Goal: Find specific page/section: Find specific page/section

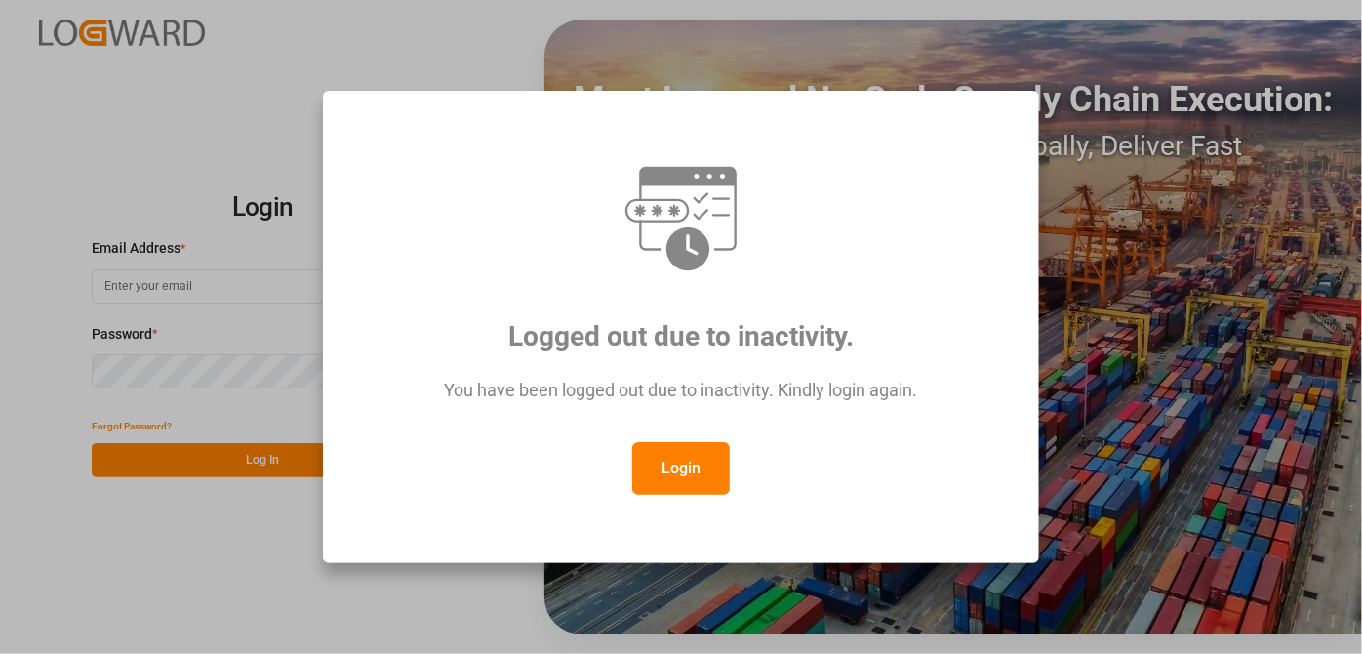
click at [699, 453] on button "Login" at bounding box center [681, 468] width 98 height 53
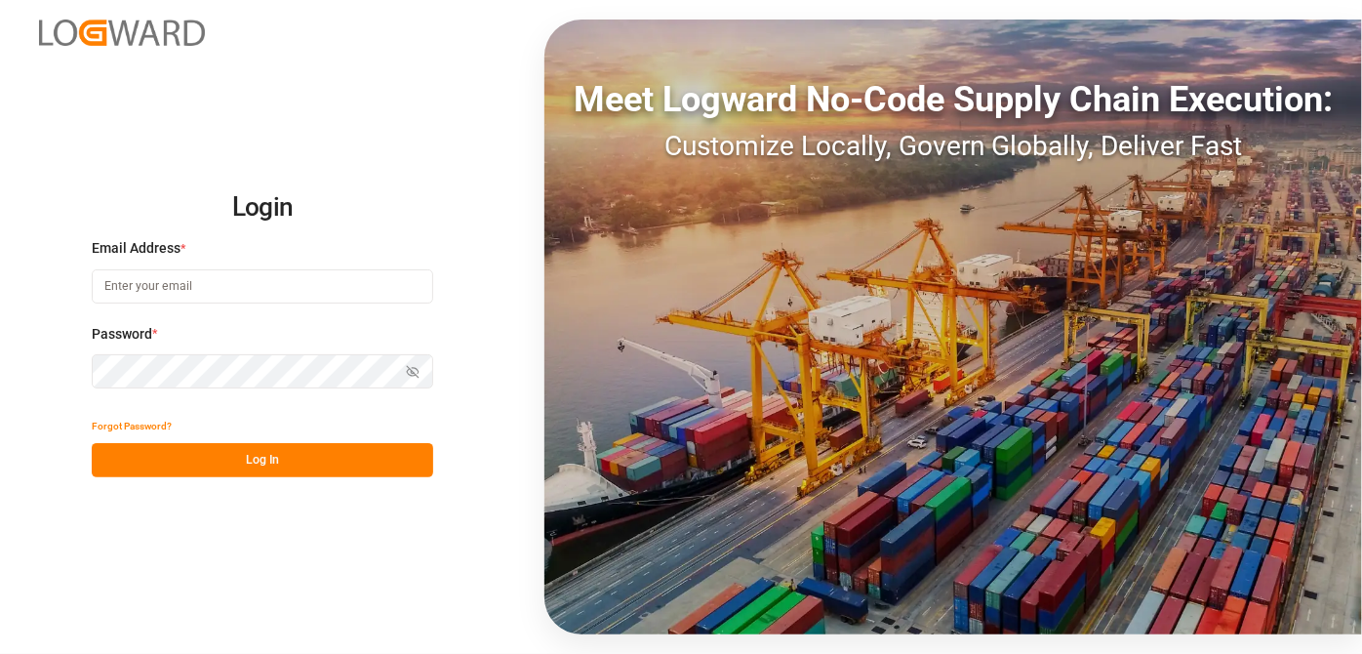
click at [257, 273] on input at bounding box center [262, 286] width 341 height 34
paste input "752448"
type input "7"
type input "[EMAIL_ADDRESS][PERSON_NAME][DOMAIN_NAME]"
click at [357, 456] on button "Log In" at bounding box center [262, 460] width 341 height 34
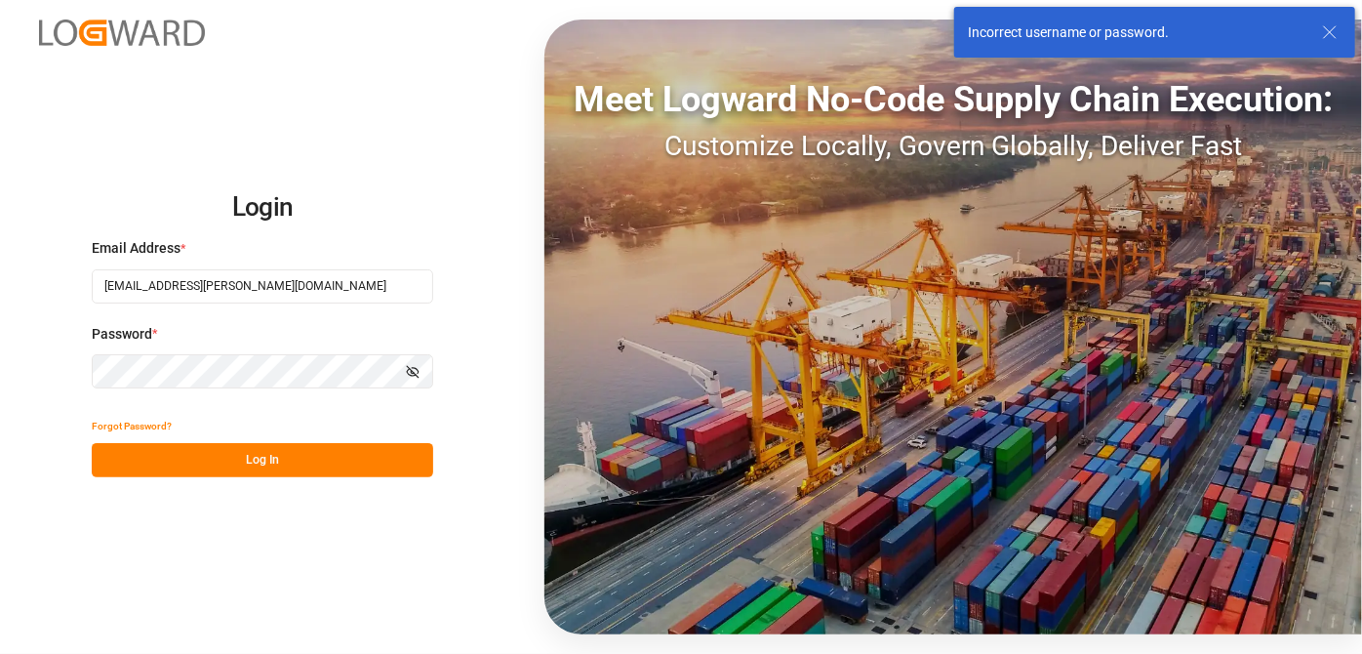
click at [30, 367] on div "Login Email Address * [EMAIL_ADDRESS][PERSON_NAME][DOMAIN_NAME] Password * Show…" at bounding box center [681, 327] width 1362 height 654
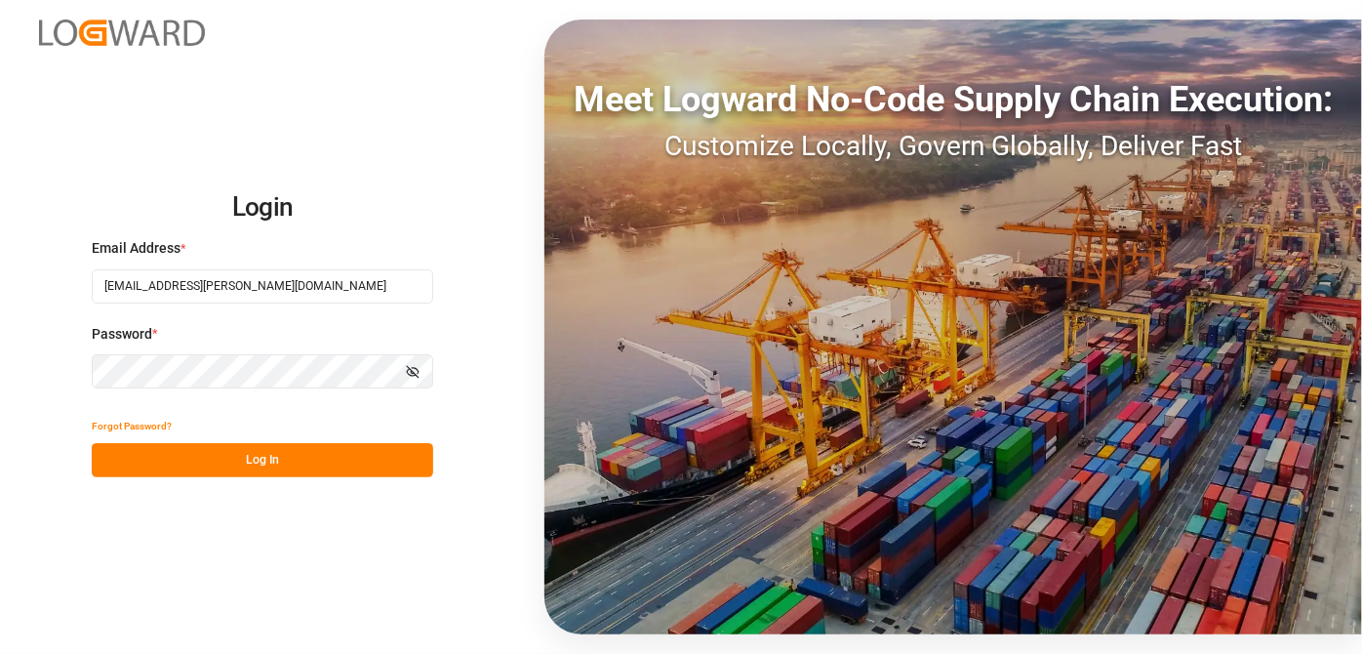
click at [416, 368] on icon "button" at bounding box center [415, 371] width 7 height 6
click at [359, 451] on button "Log In" at bounding box center [262, 460] width 341 height 34
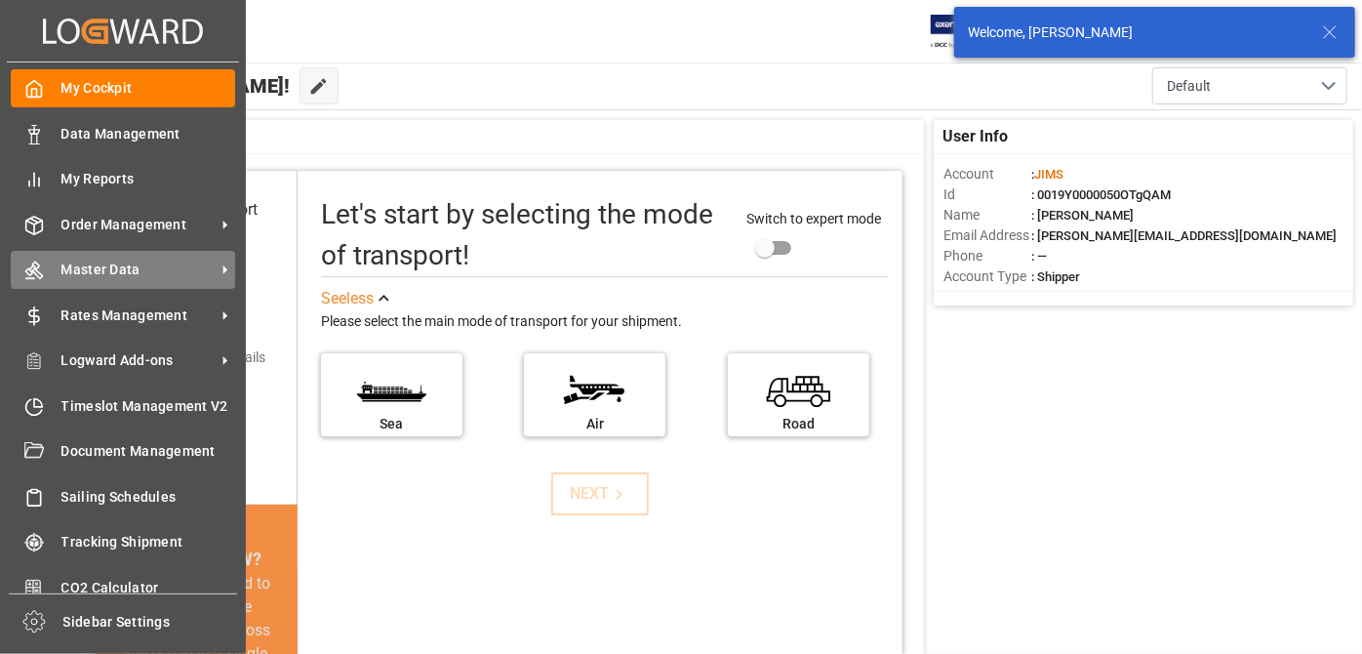
click at [91, 269] on span "Master Data" at bounding box center [138, 270] width 154 height 20
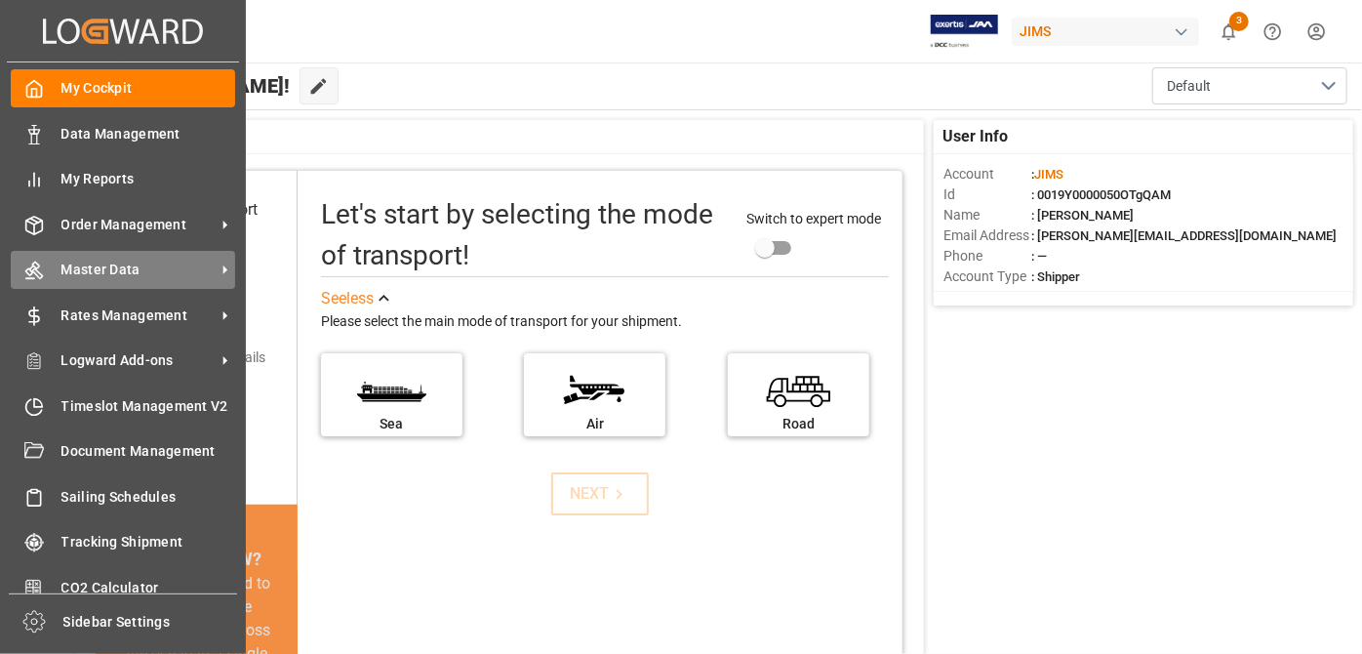
click at [126, 260] on span "Master Data" at bounding box center [138, 270] width 154 height 20
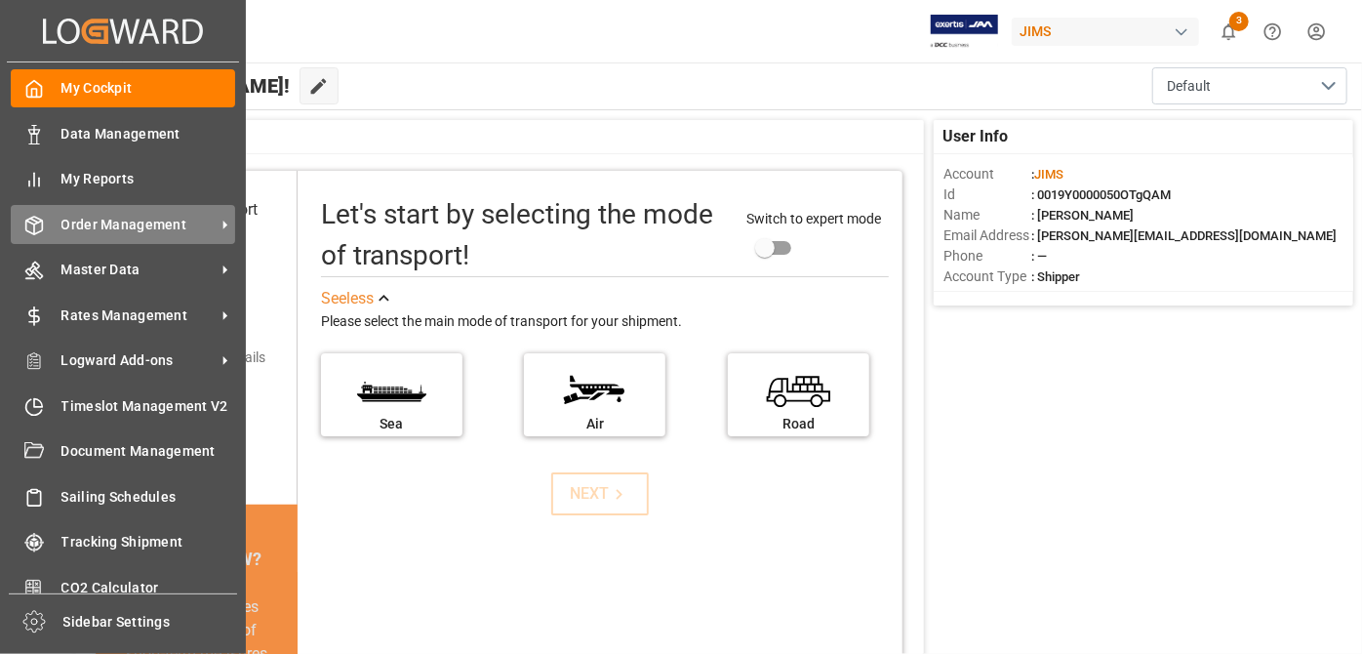
click at [155, 236] on div "Order Management Order Management" at bounding box center [123, 224] width 224 height 38
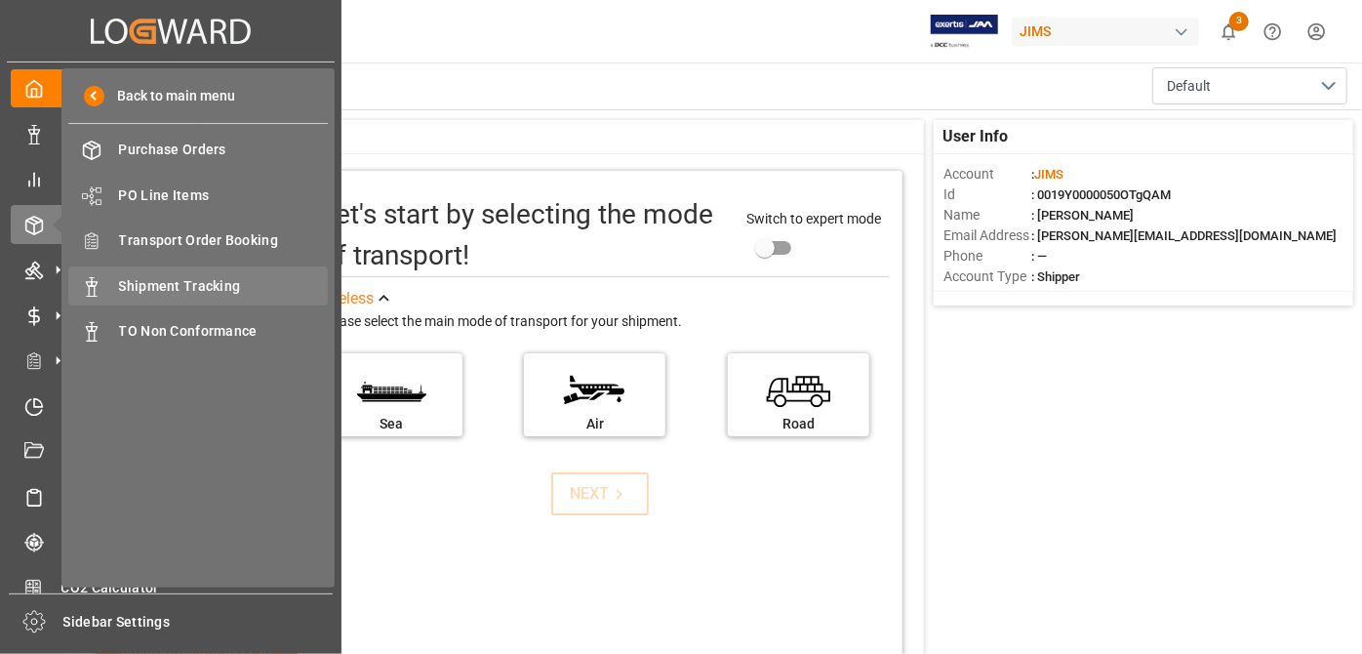
click at [217, 285] on span "Shipment Tracking" at bounding box center [224, 286] width 210 height 20
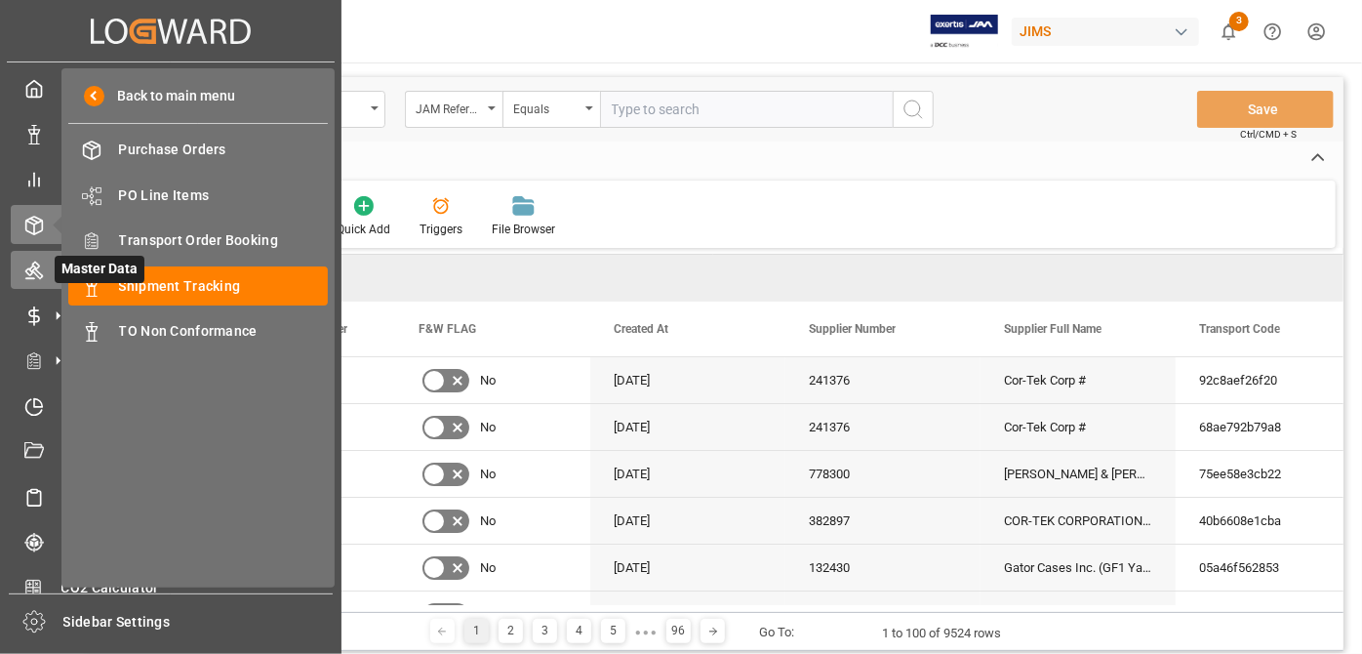
click at [25, 254] on div "Master Data Master Data" at bounding box center [171, 270] width 320 height 38
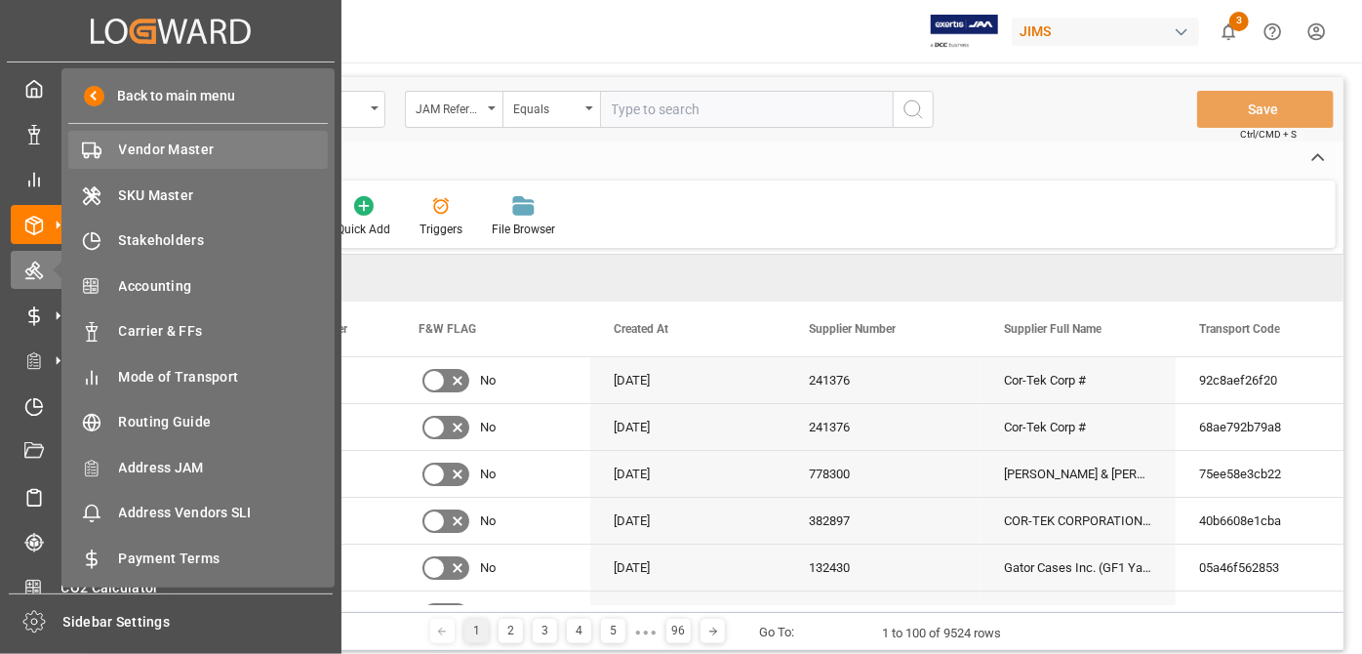
click at [216, 164] on div "Vendor Master Vendor Master" at bounding box center [198, 150] width 260 height 38
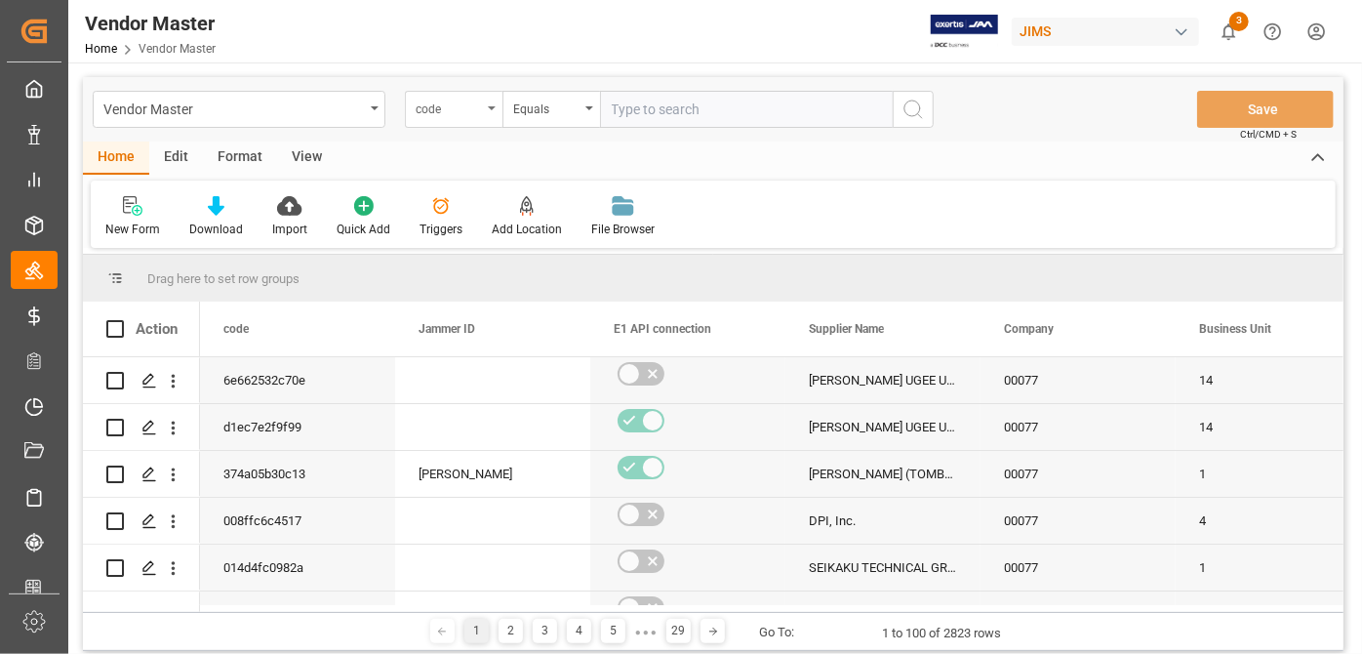
click at [444, 102] on div "code" at bounding box center [449, 107] width 66 height 22
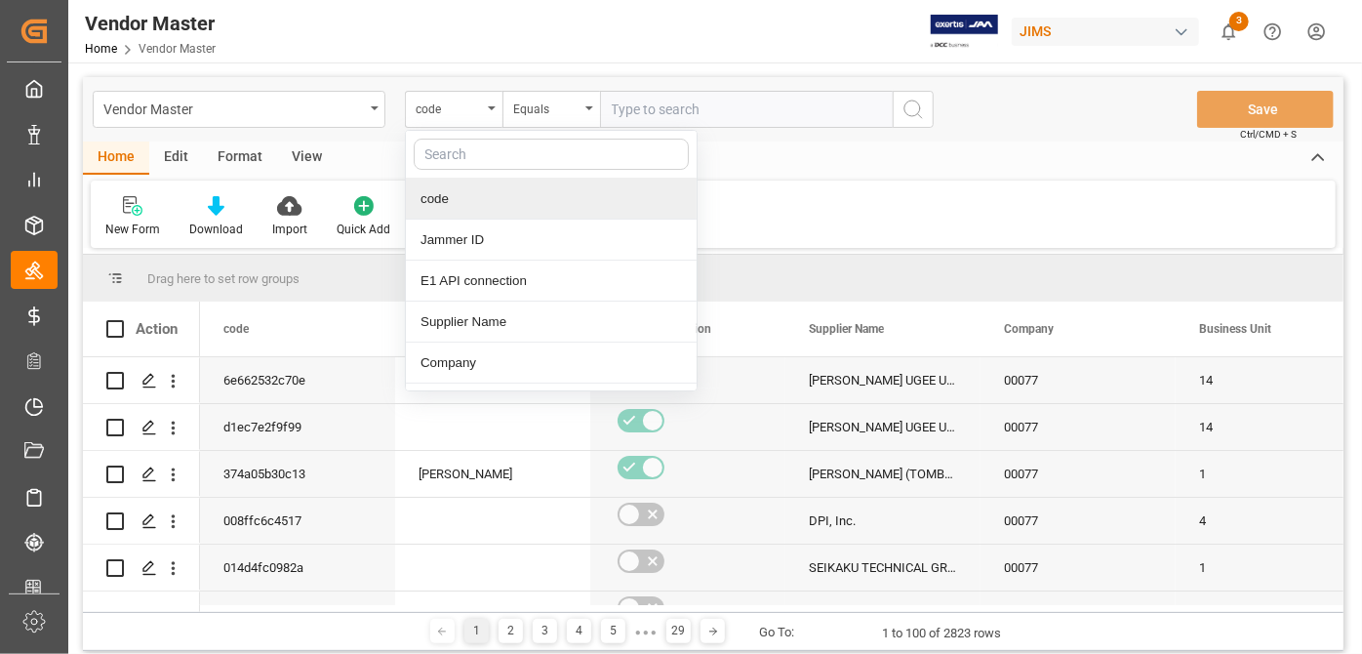
click at [490, 163] on input "text" at bounding box center [551, 154] width 275 height 31
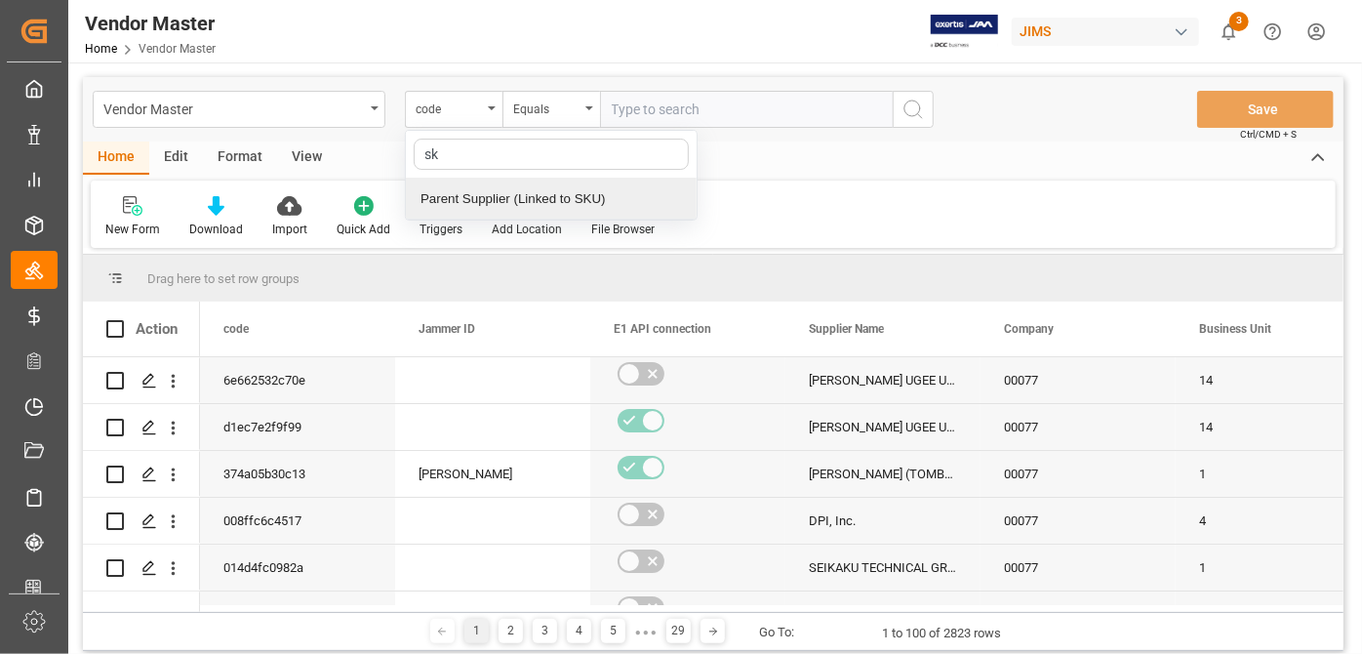
type input "s"
type input "supplier nu"
click at [505, 198] on div "Supplier Number" at bounding box center [551, 199] width 291 height 41
click at [689, 104] on input "text" at bounding box center [746, 109] width 293 height 37
paste input "13.5000"
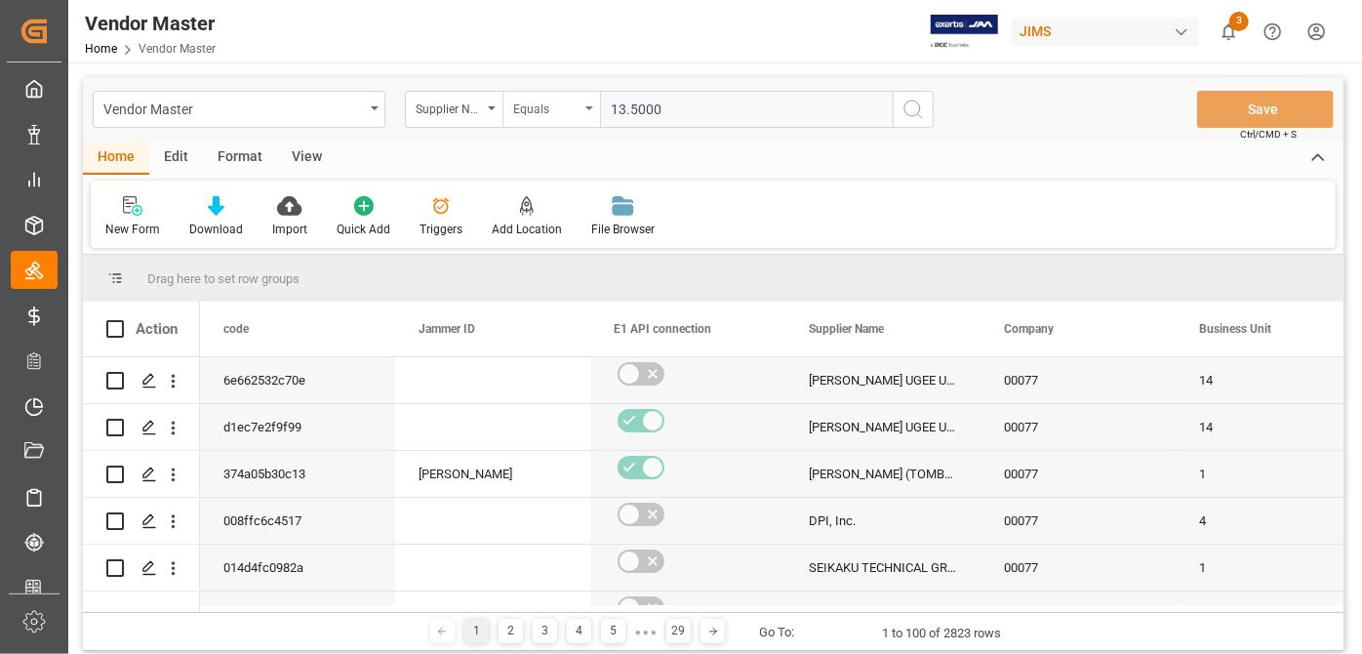
drag, startPoint x: 690, startPoint y: 110, endPoint x: 523, endPoint y: 96, distance: 167.5
click at [537, 91] on div "Supplier Number Equals 13.5000" at bounding box center [669, 109] width 529 height 37
drag, startPoint x: 688, startPoint y: 115, endPoint x: 513, endPoint y: 79, distance: 178.3
click at [512, 81] on div "Vendor Master Supplier Number Equals 13.5000 Save Ctrl/CMD + S" at bounding box center [713, 109] width 1261 height 64
paste input "752448"
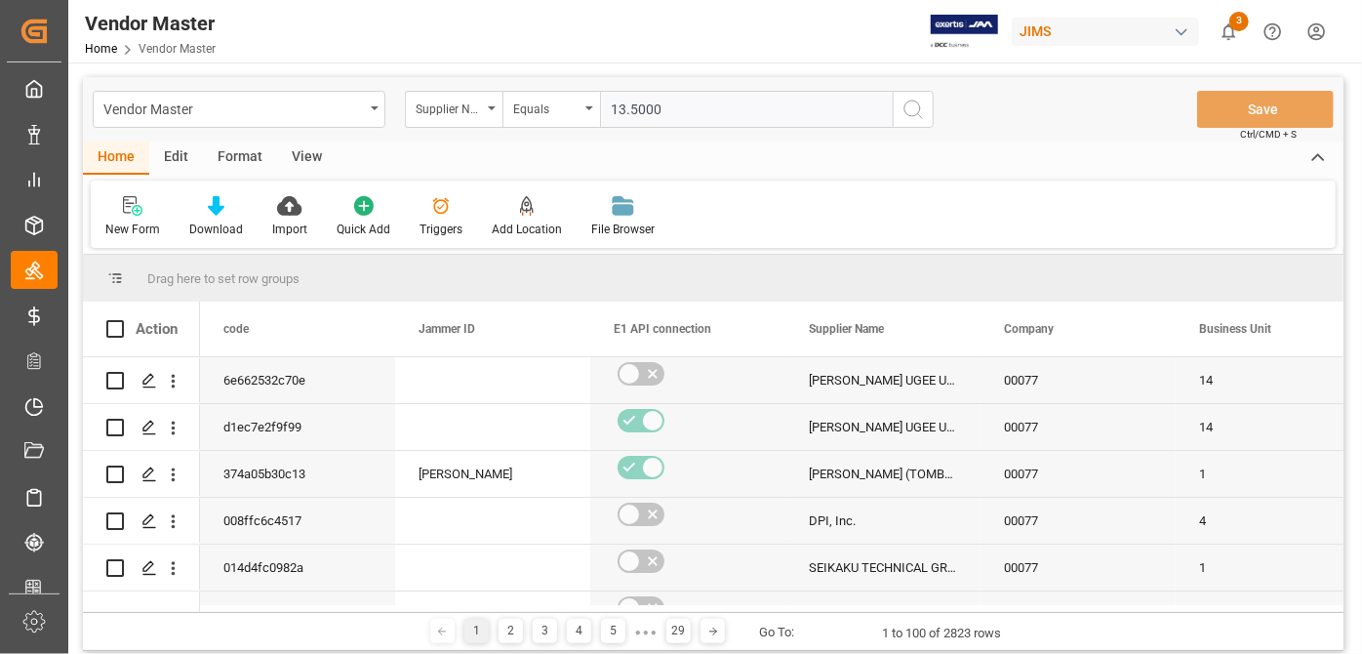
type input "752448"
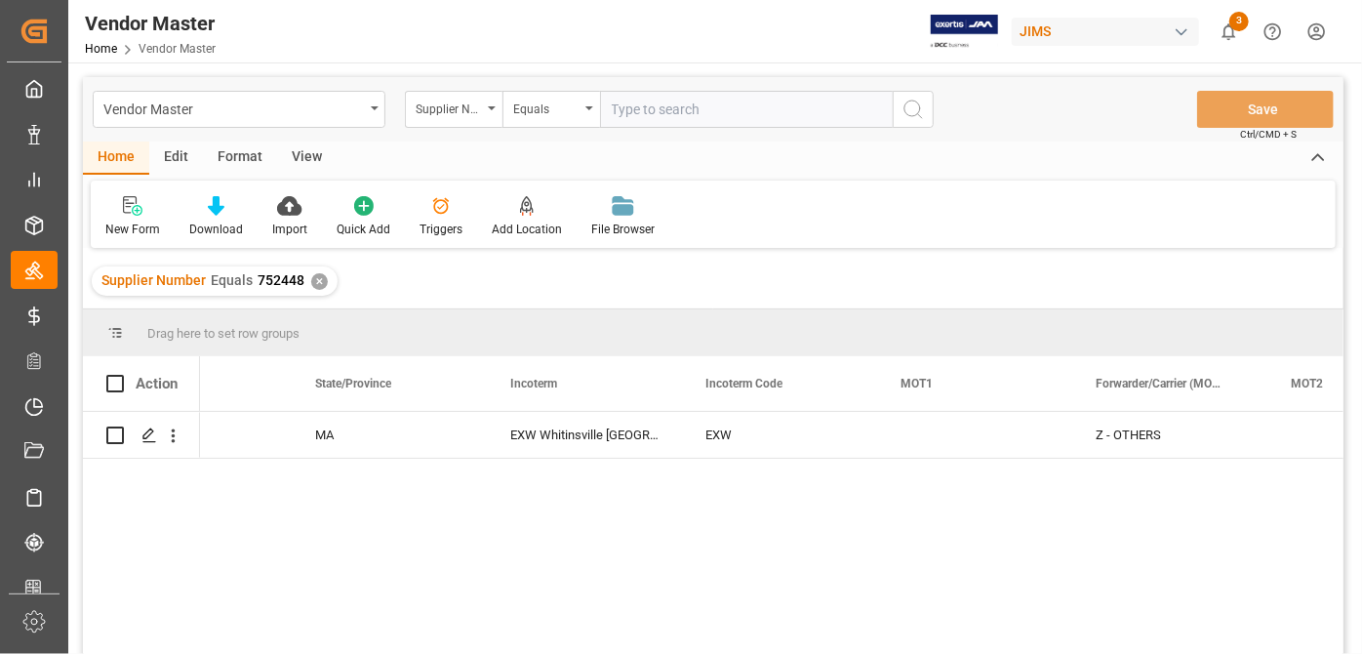
click at [666, 110] on input "text" at bounding box center [746, 109] width 293 height 37
paste input "25845570"
type input "25845570"
drag, startPoint x: 326, startPoint y: 264, endPoint x: 324, endPoint y: 274, distance: 9.9
click at [326, 266] on div "Supplier Number Equals 752448 ✕" at bounding box center [713, 281] width 1261 height 55
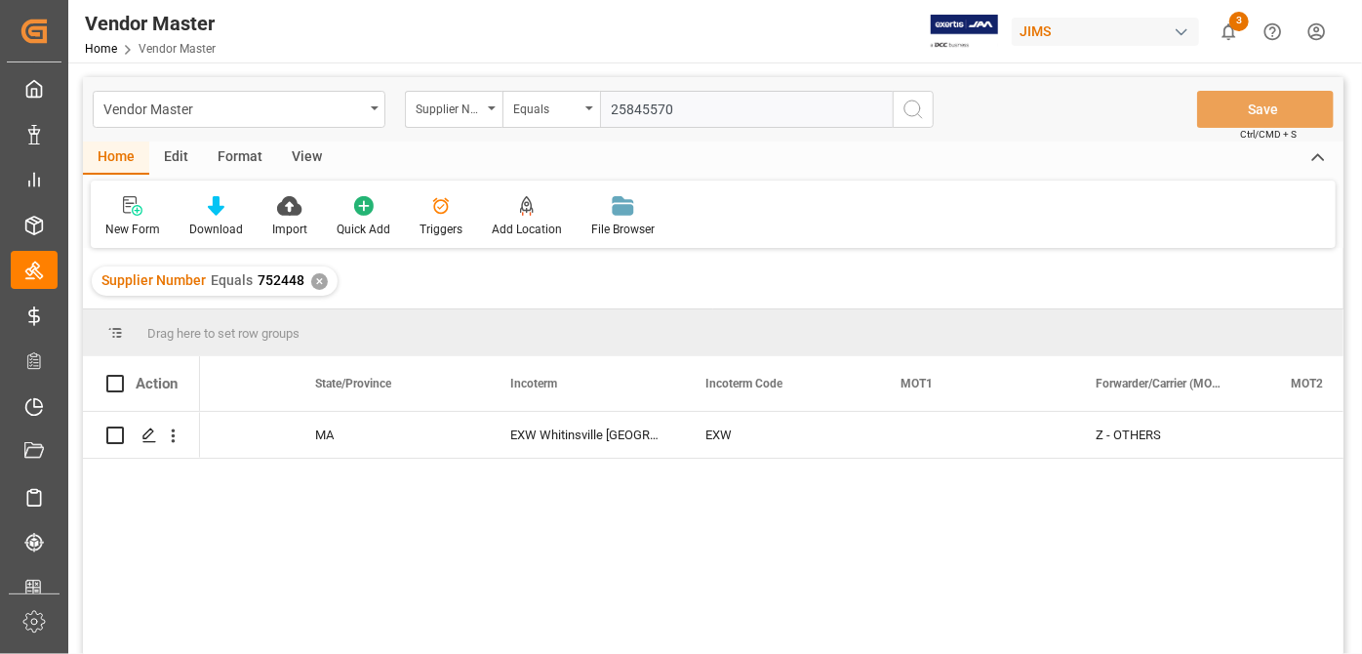
click at [323, 283] on div "✕" at bounding box center [319, 281] width 17 height 17
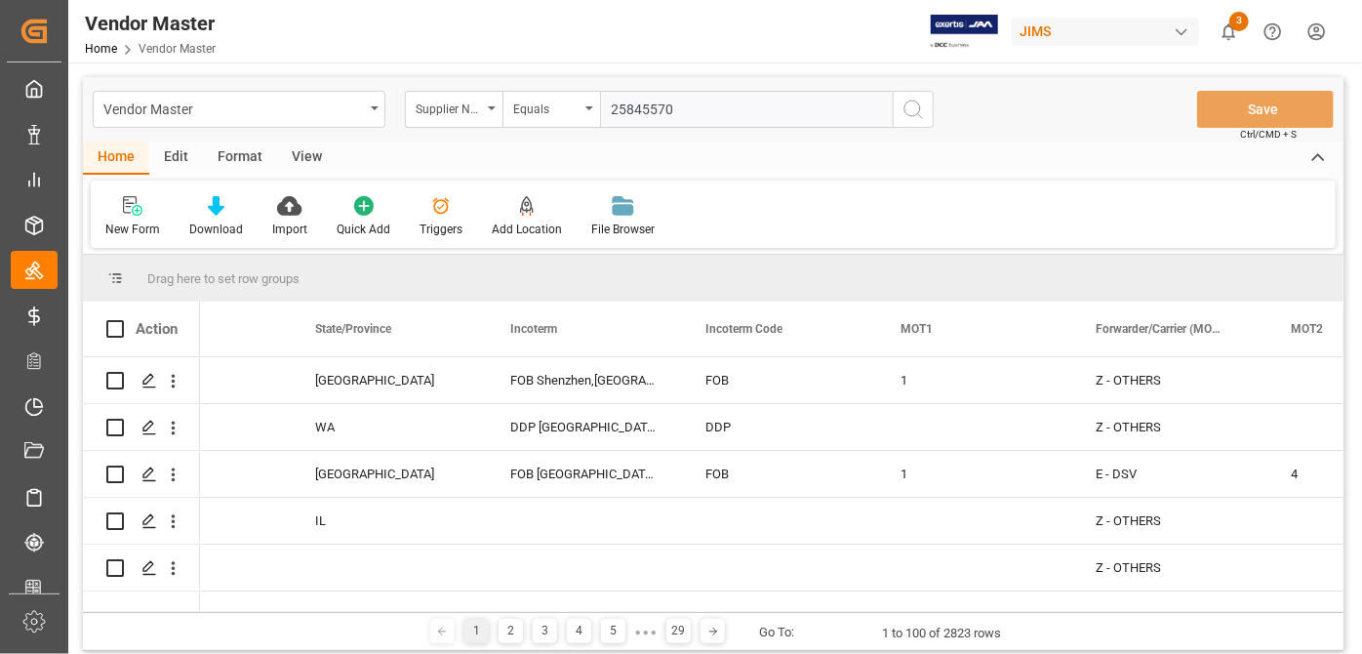
drag, startPoint x: 692, startPoint y: 604, endPoint x: 725, endPoint y: 612, distance: 34.1
click at [717, 614] on div "Drag here to set row groups Drag here to set column labels Action Country Posta…" at bounding box center [713, 453] width 1261 height 396
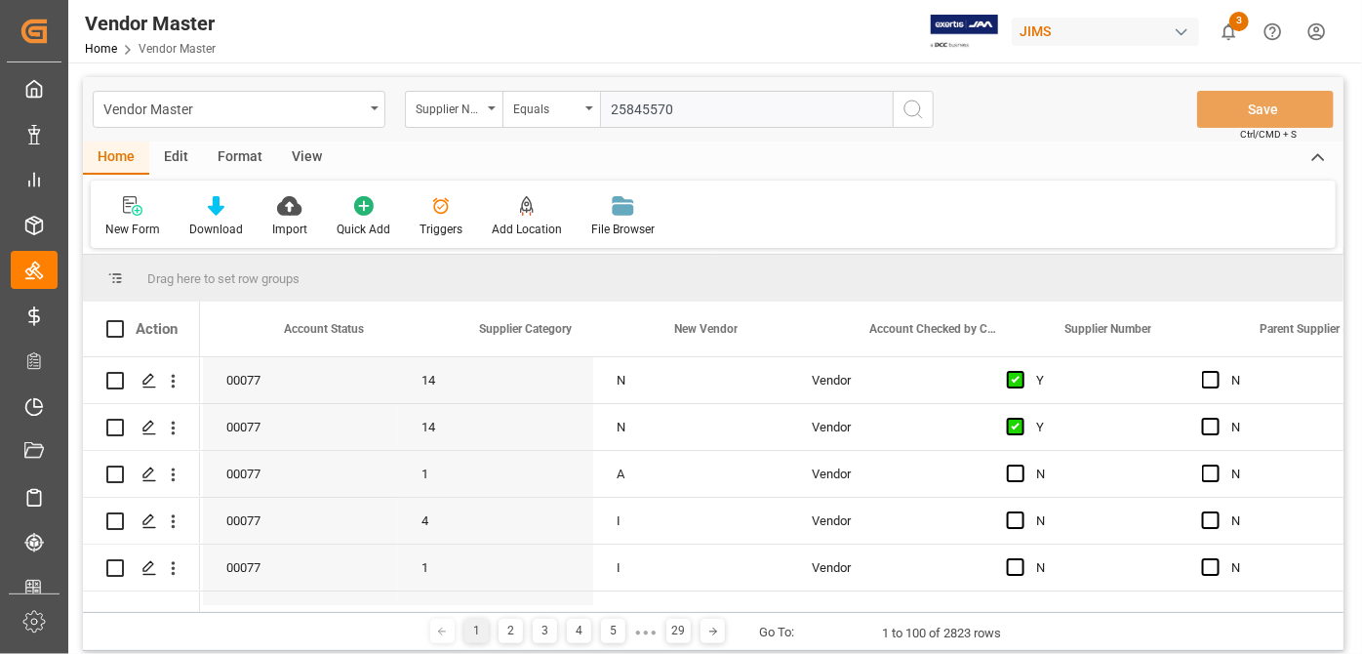
scroll to position [0, 1231]
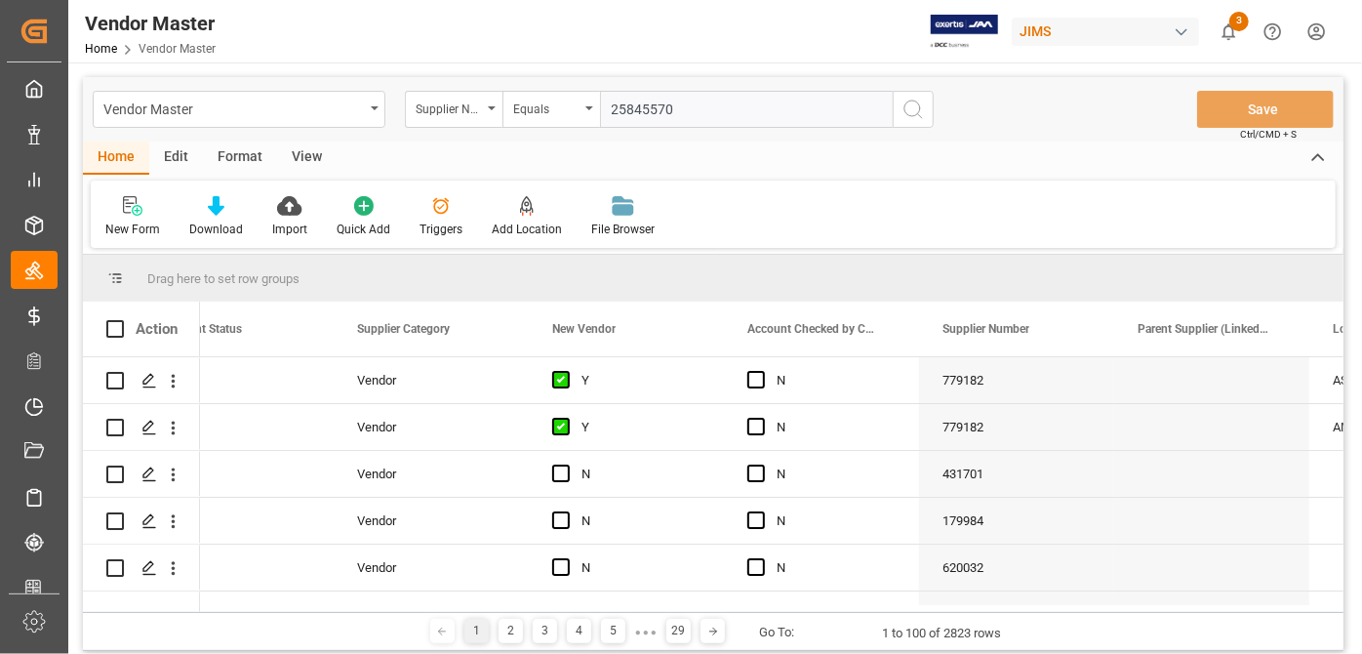
click at [913, 109] on icon "search button" at bounding box center [912, 109] width 23 height 23
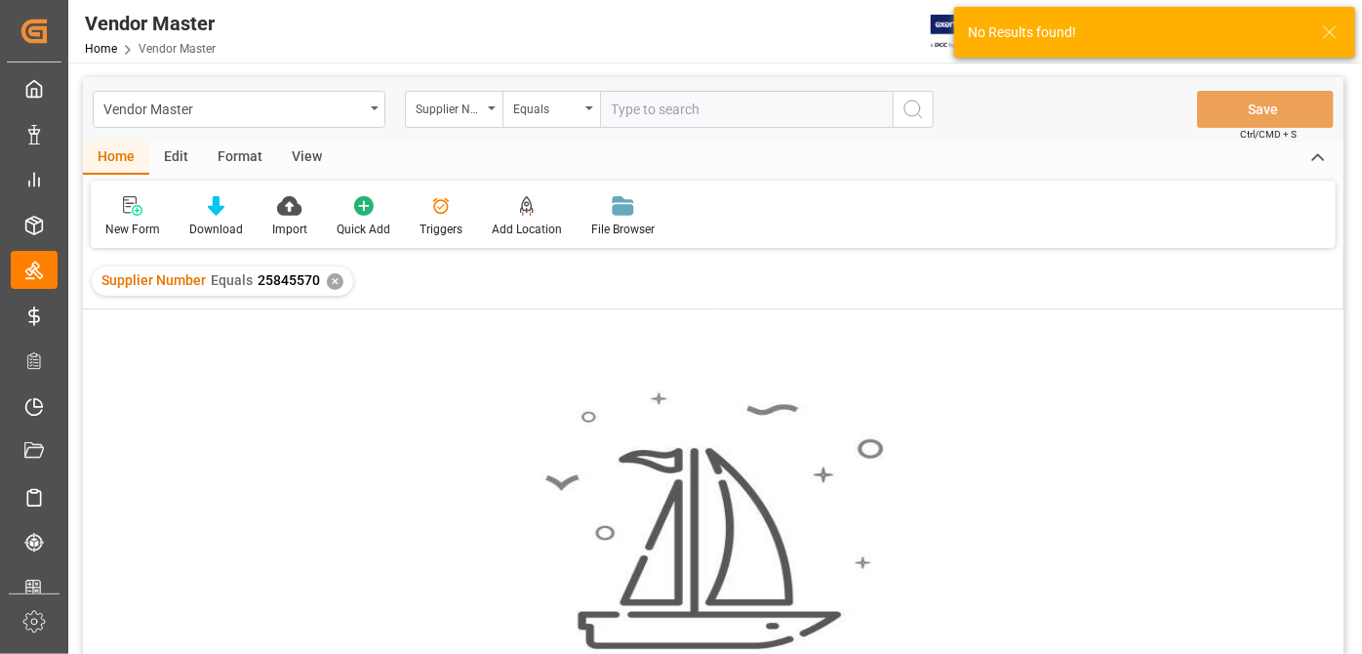
click at [697, 123] on input "text" at bounding box center [746, 109] width 293 height 37
click at [645, 123] on input "text" at bounding box center [746, 109] width 293 height 37
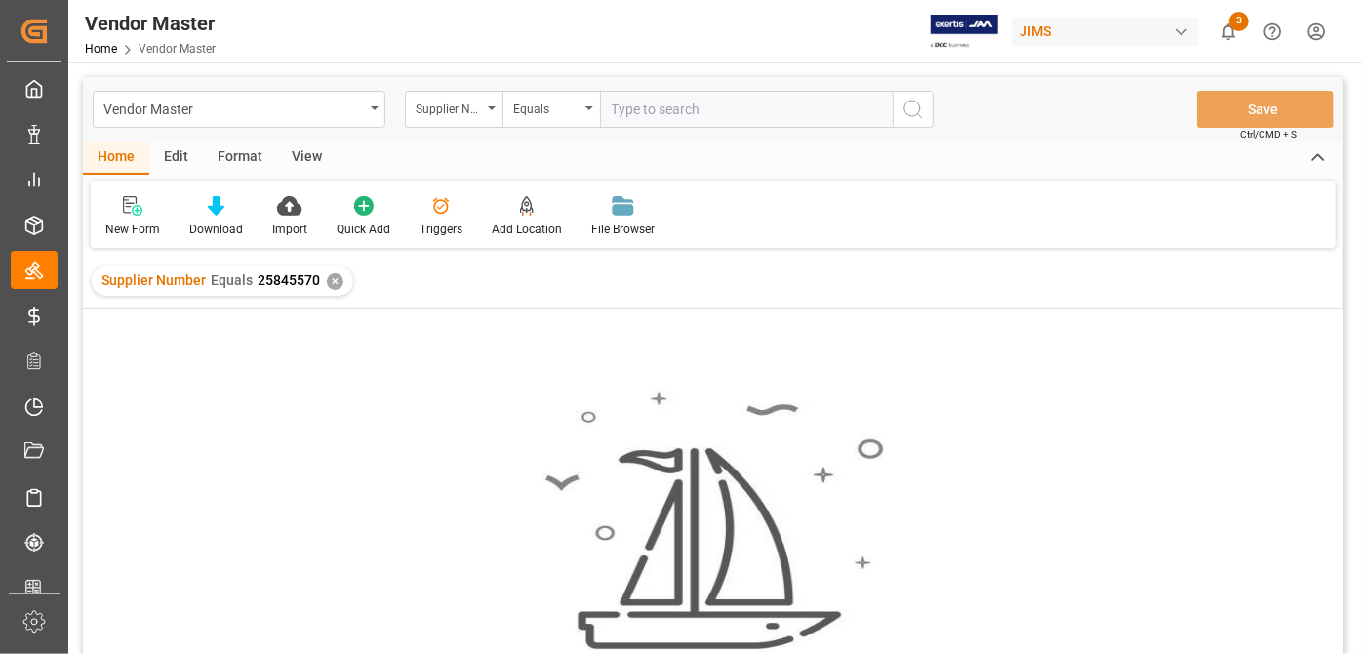
paste input "738416"
type input "738416"
click at [339, 276] on div "✕" at bounding box center [335, 281] width 17 height 17
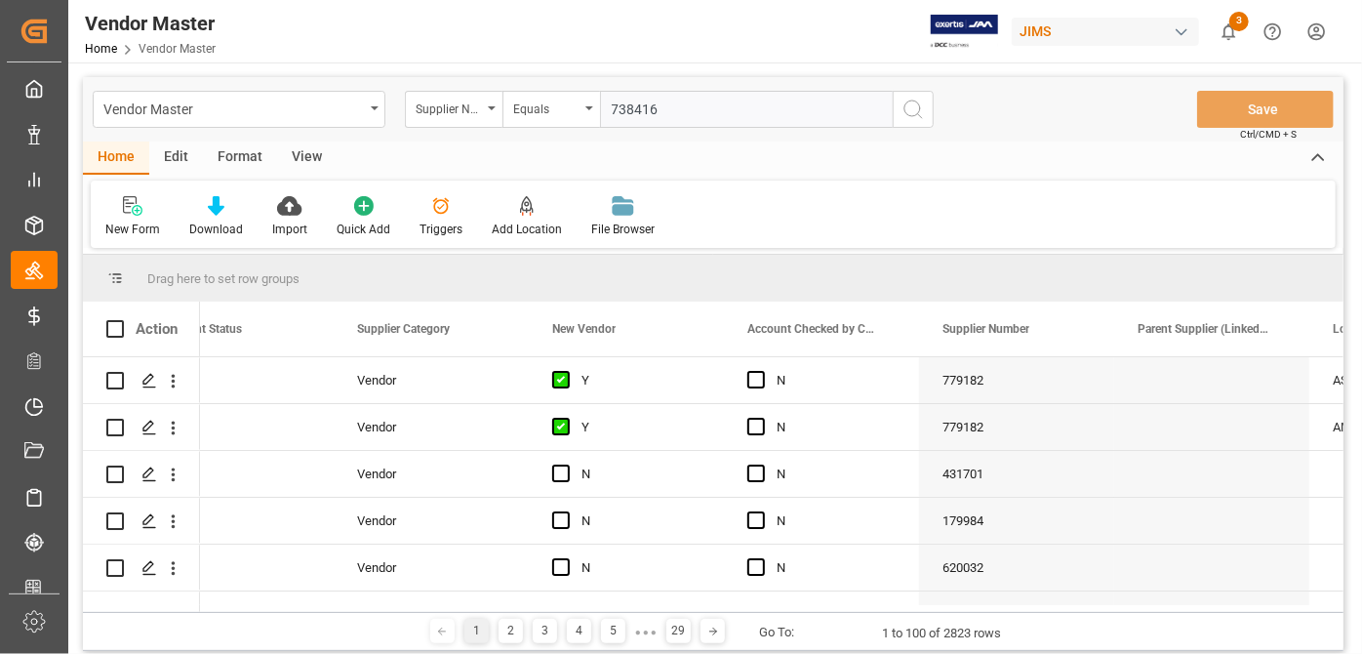
click at [919, 115] on line "search button" at bounding box center [920, 116] width 4 height 4
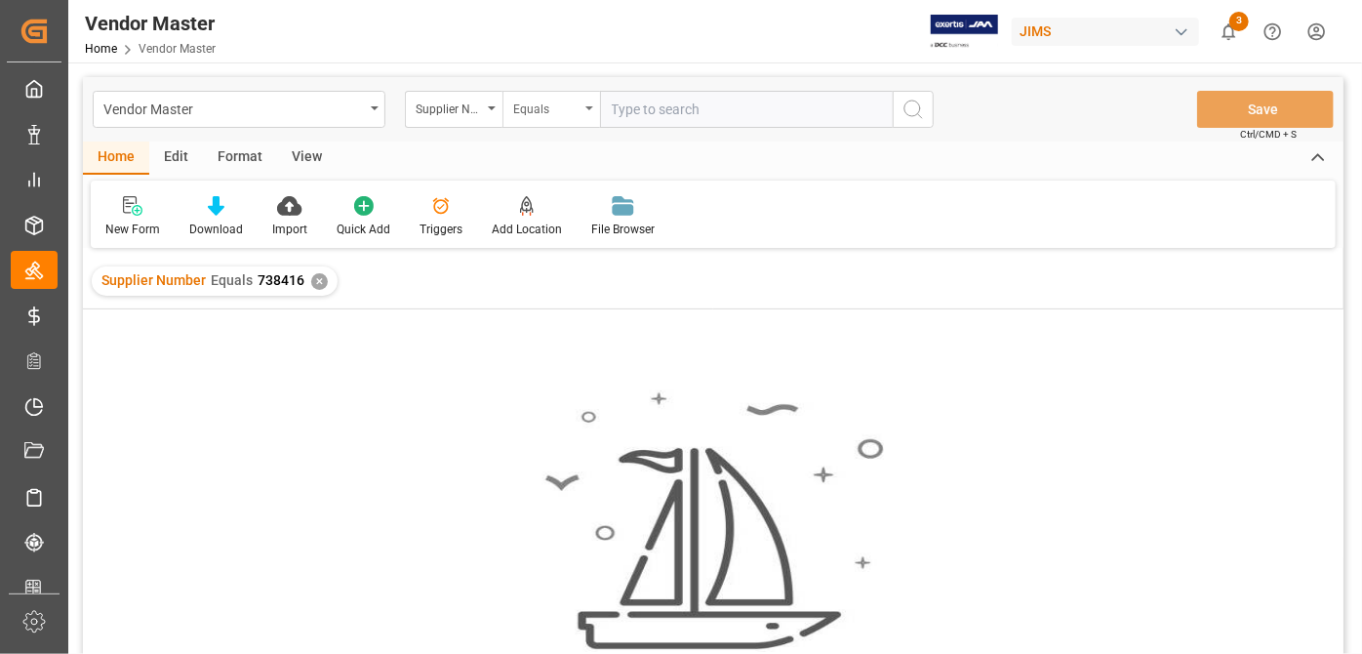
drag, startPoint x: 638, startPoint y: 100, endPoint x: 596, endPoint y: 112, distance: 43.6
click at [638, 100] on input "text" at bounding box center [746, 109] width 293 height 37
paste input "752710"
type input "752710"
click at [314, 278] on div "✕" at bounding box center [319, 281] width 17 height 17
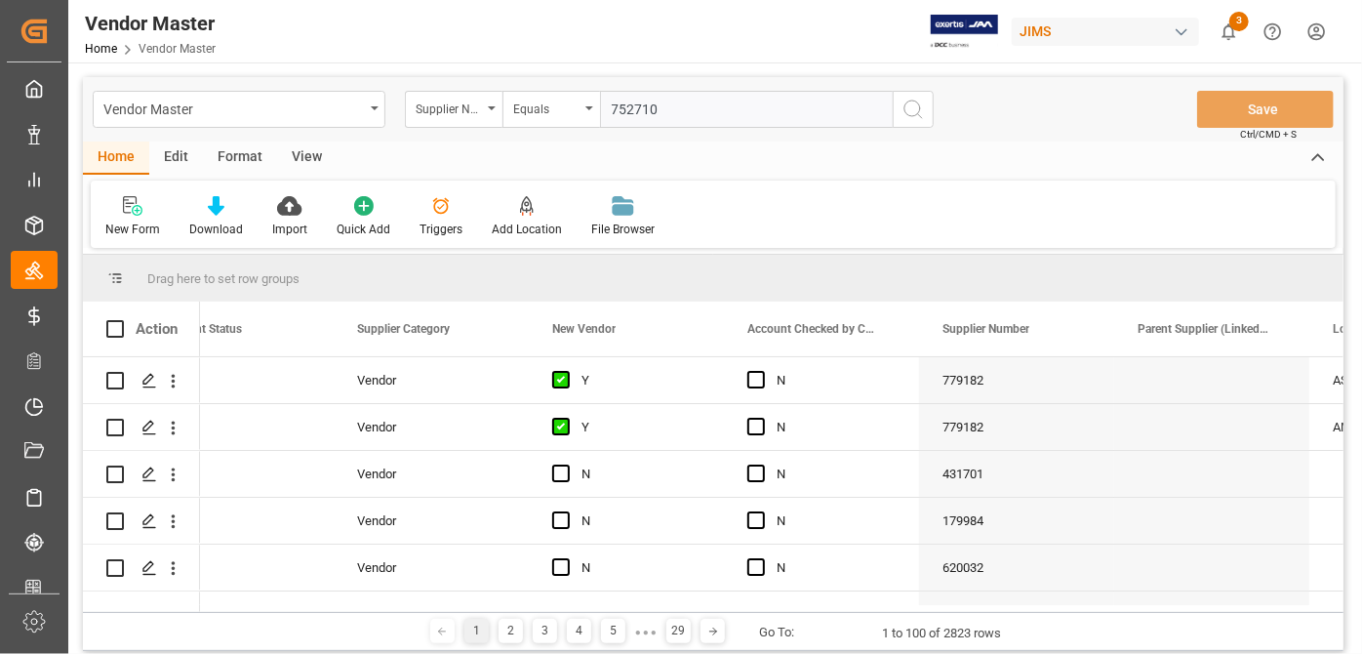
click at [902, 104] on icon "search button" at bounding box center [912, 109] width 23 height 23
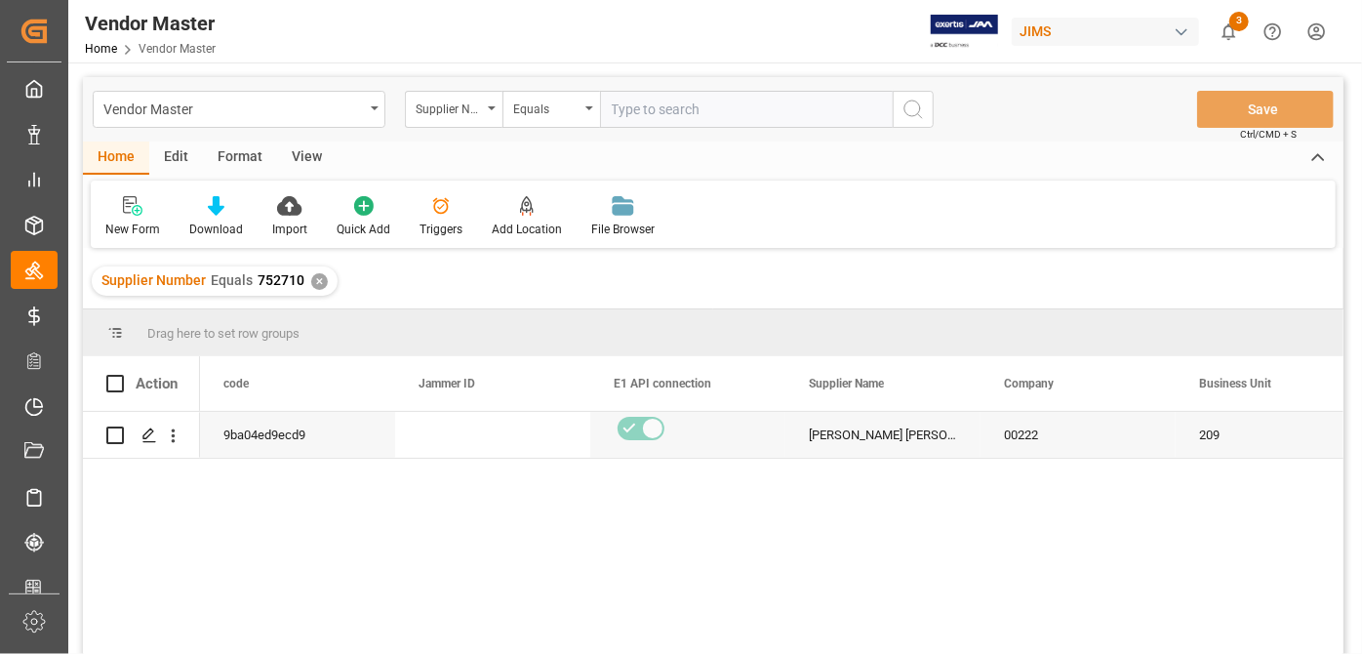
click at [690, 105] on input "text" at bounding box center [746, 109] width 293 height 37
paste input "752727"
type input "752727"
click at [317, 278] on div "✕" at bounding box center [319, 281] width 17 height 17
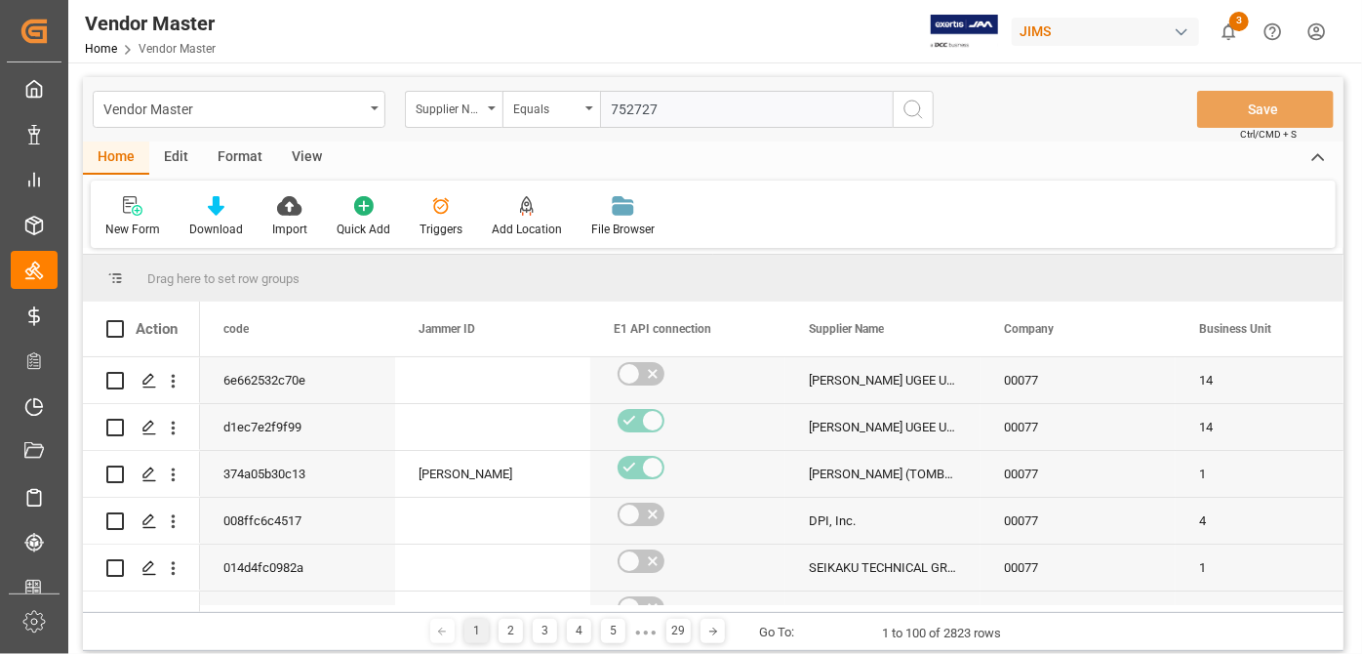
click at [913, 115] on circle "search button" at bounding box center [912, 108] width 16 height 16
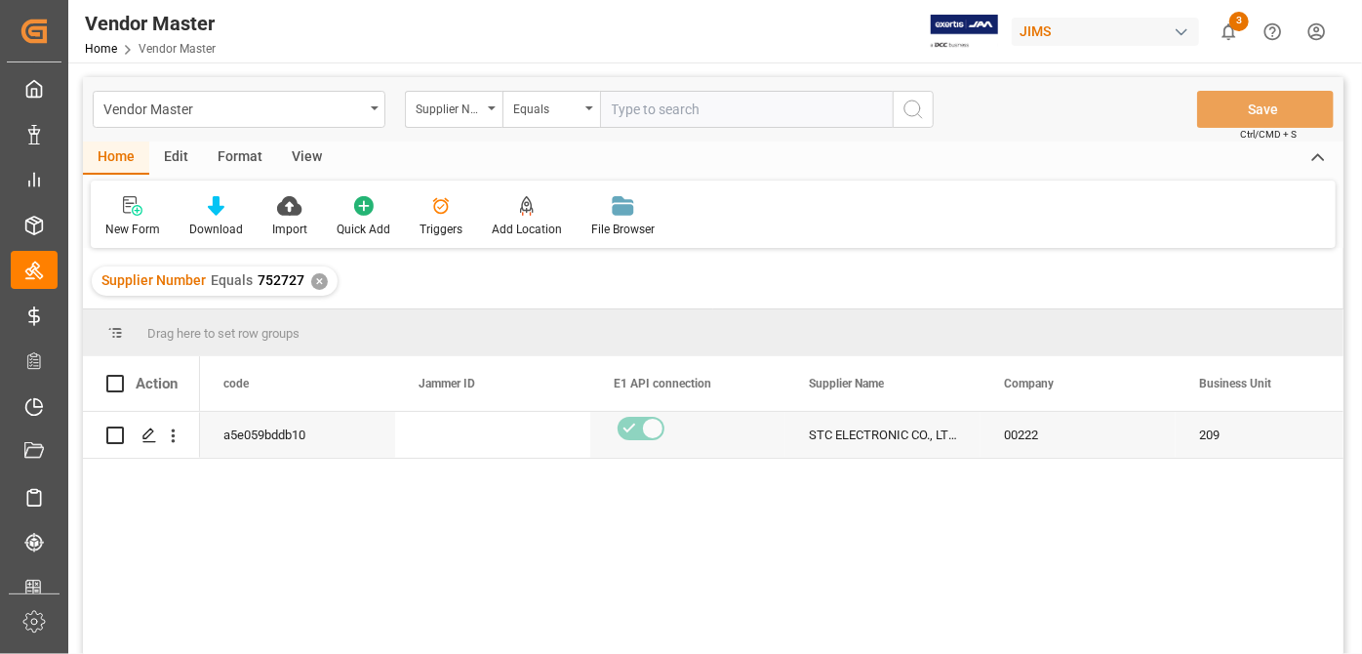
click at [654, 115] on input "text" at bounding box center [746, 109] width 293 height 37
paste input "752487"
type input "752487"
click at [319, 281] on div "✕" at bounding box center [319, 281] width 17 height 17
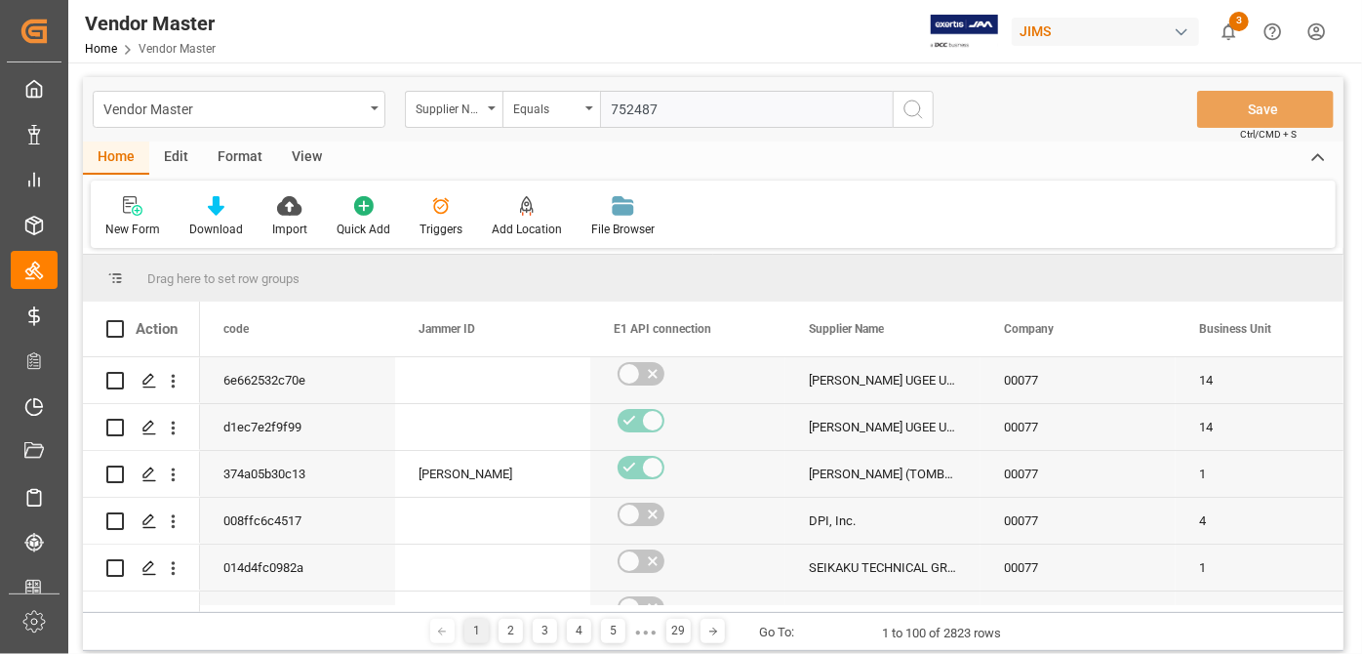
click at [915, 113] on icon "search button" at bounding box center [912, 109] width 23 height 23
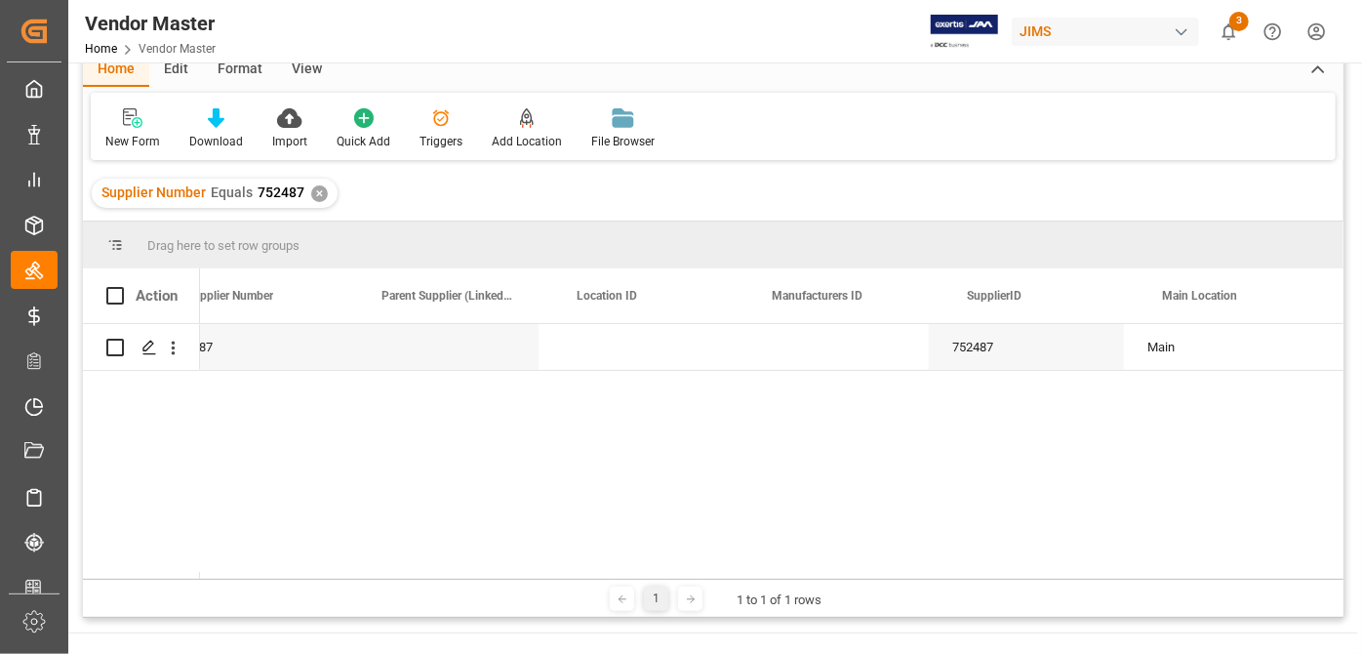
scroll to position [0, 1987]
click at [453, 568] on div "N 752487 752487 Main MAN" at bounding box center [713, 448] width 1261 height 248
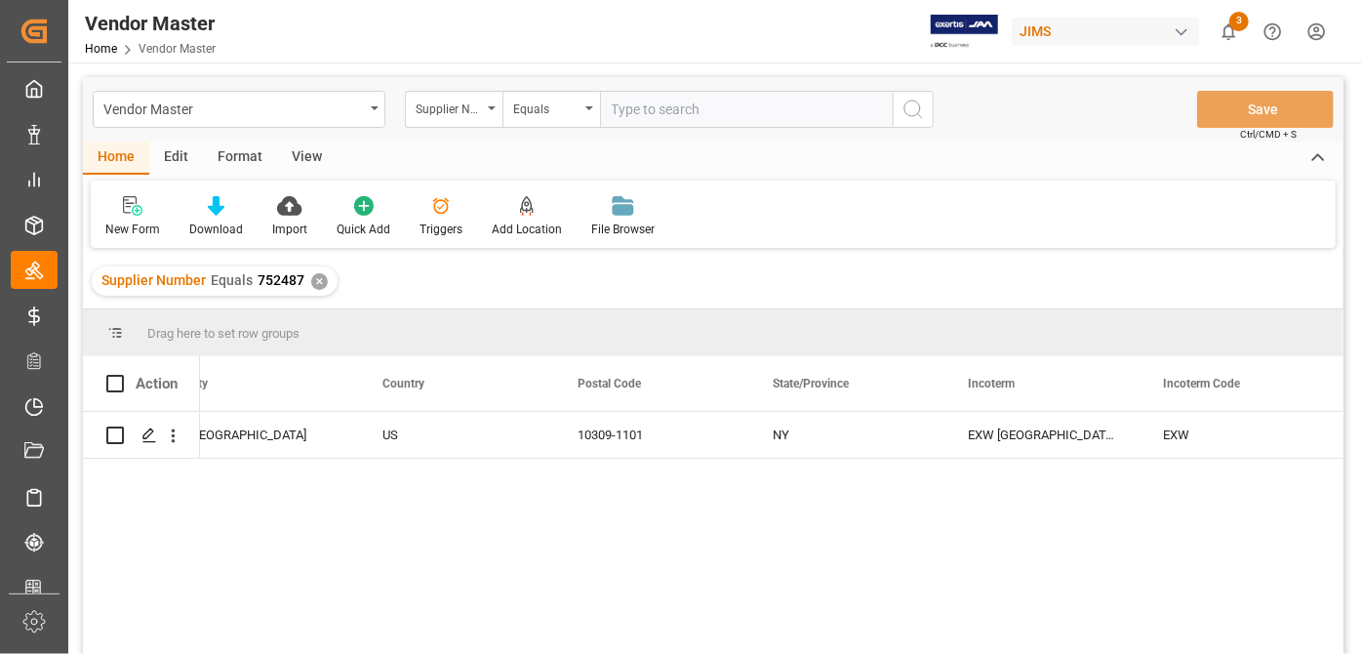
click at [665, 117] on input "text" at bounding box center [746, 109] width 293 height 37
paste input "752451"
type input "752451"
click at [322, 285] on div "✕" at bounding box center [319, 281] width 17 height 17
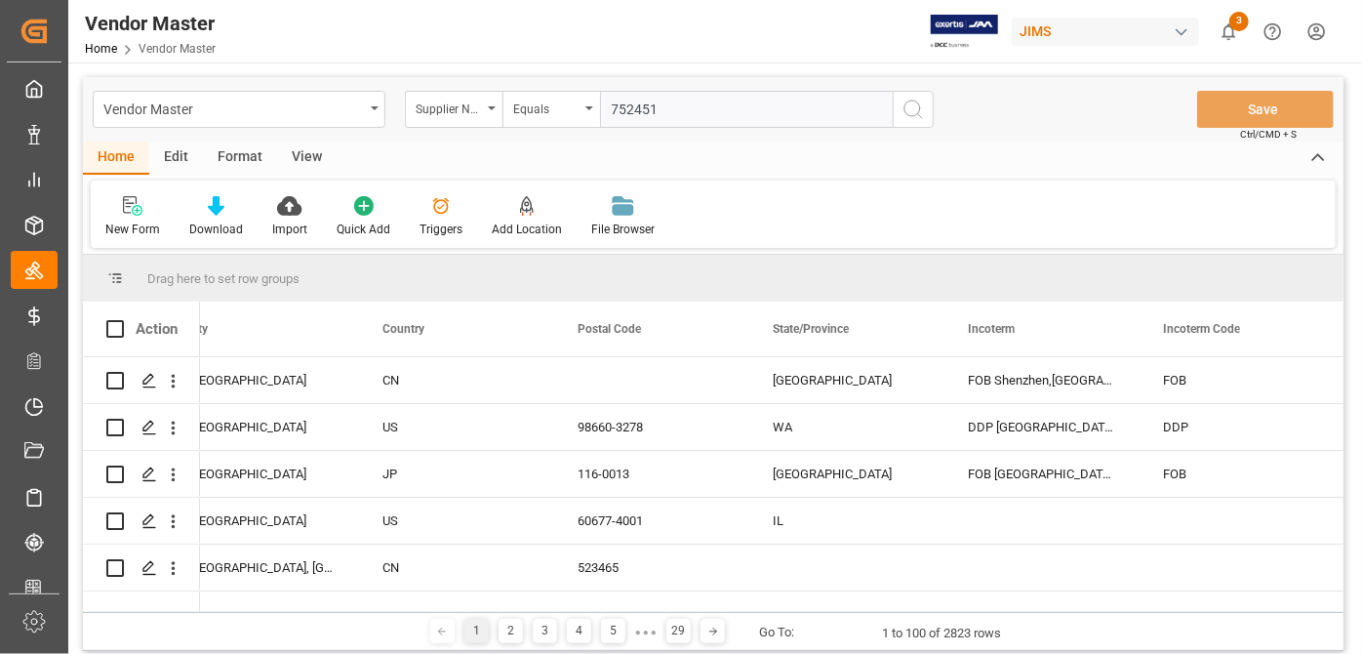
click at [915, 117] on icon "search button" at bounding box center [912, 109] width 23 height 23
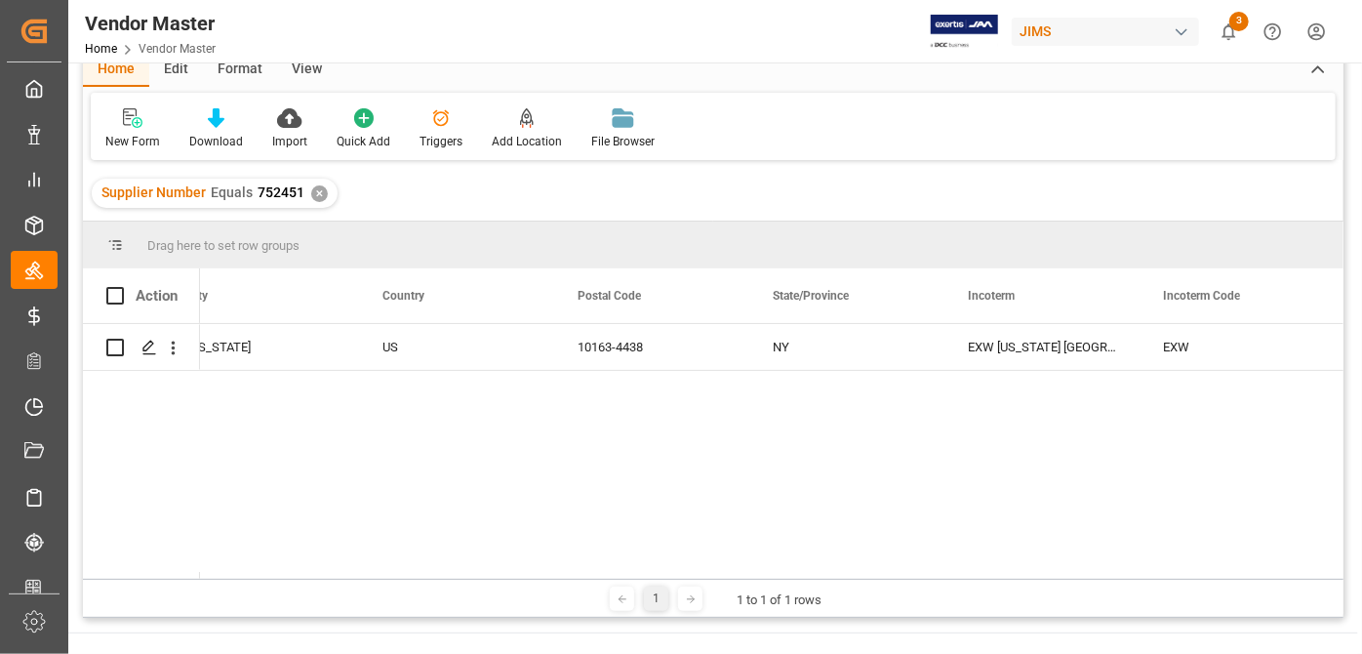
click at [670, 580] on div "1 1 to 1 of 1 rows" at bounding box center [713, 598] width 1261 height 39
drag, startPoint x: 639, startPoint y: 578, endPoint x: 627, endPoint y: 578, distance: 11.7
click at [620, 579] on div "1 1 to 1 of 1 rows" at bounding box center [713, 598] width 1261 height 39
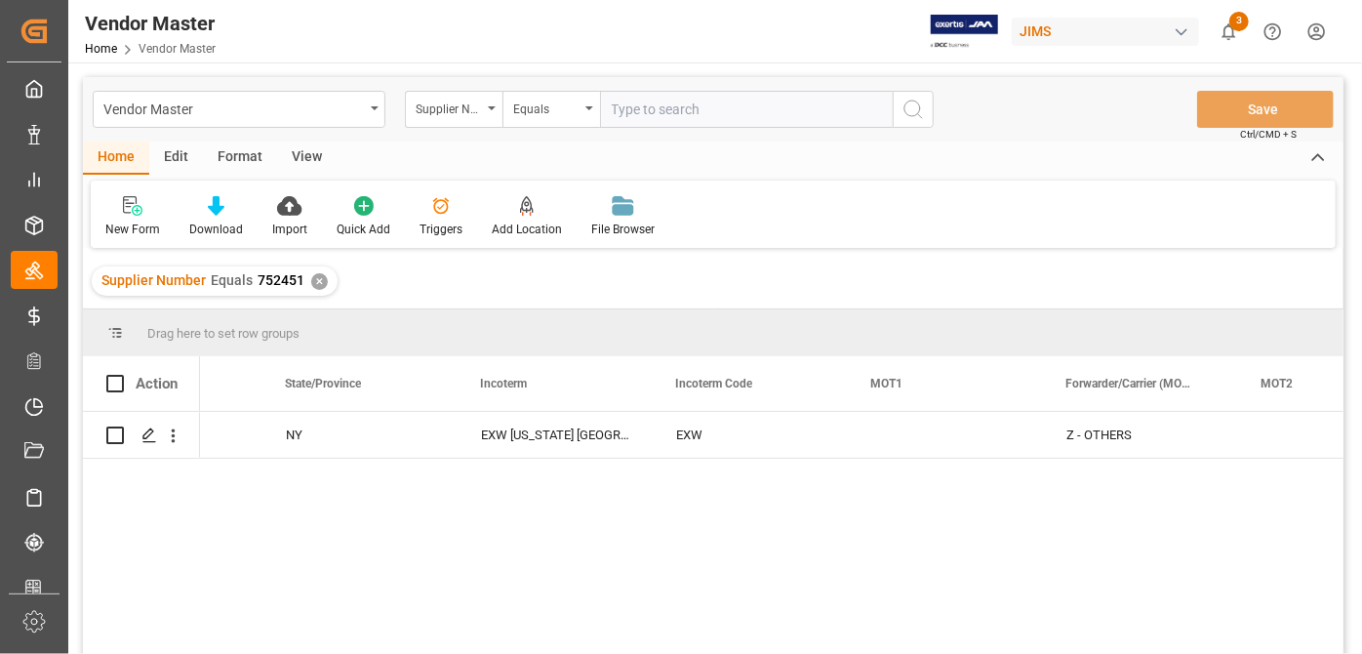
click at [748, 111] on input "text" at bounding box center [746, 109] width 293 height 37
paste input "752675"
type input "752675"
click at [319, 279] on div "✕" at bounding box center [319, 281] width 17 height 17
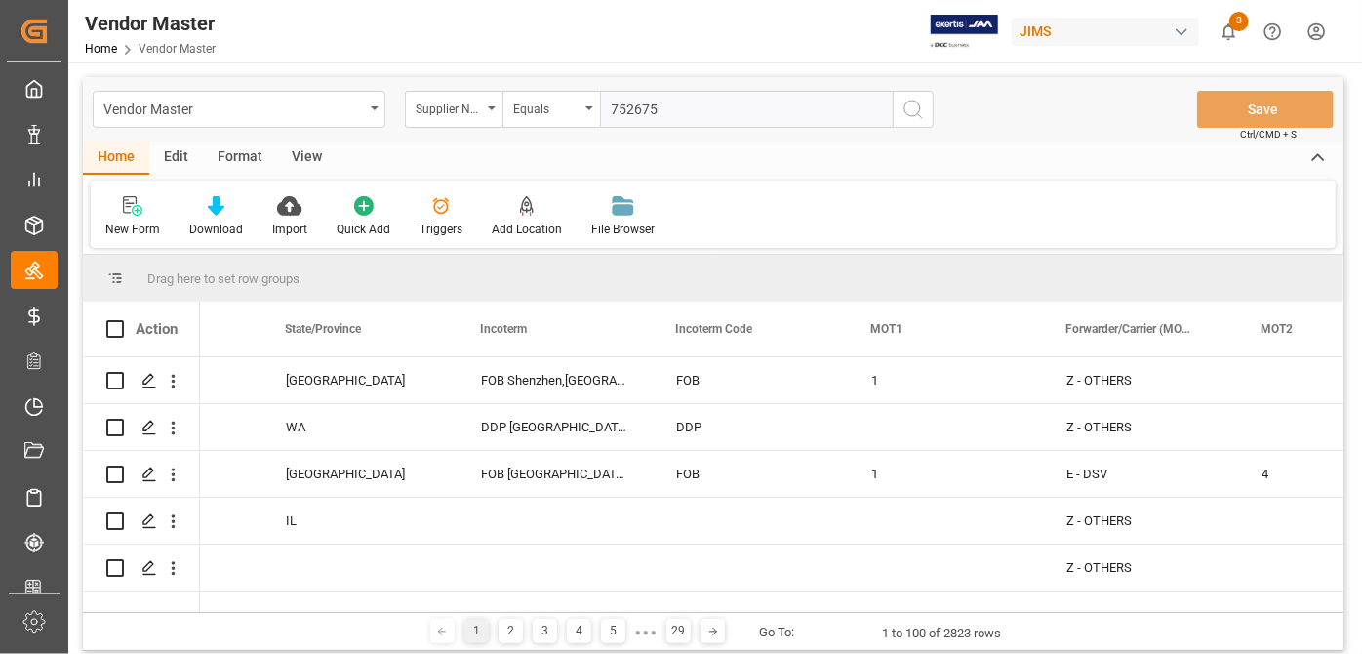
click at [913, 117] on icon "search button" at bounding box center [912, 109] width 23 height 23
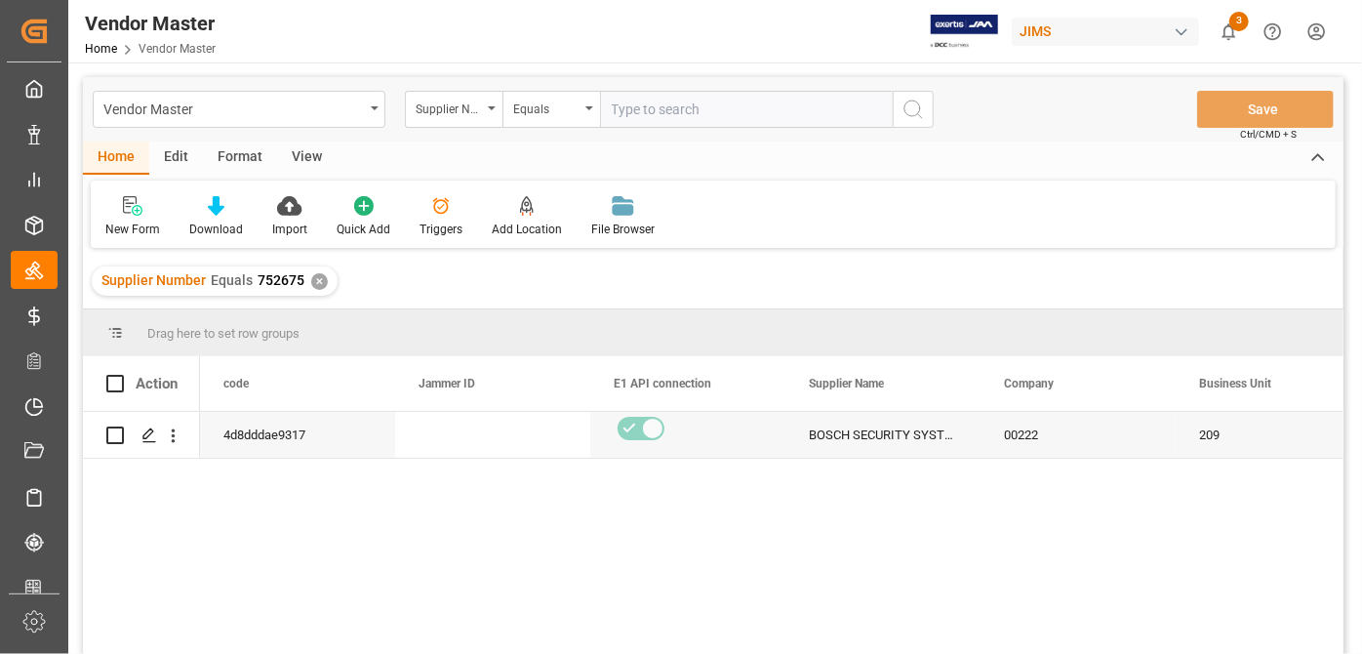
click at [778, 123] on input "text" at bounding box center [746, 109] width 293 height 37
click at [317, 268] on div "Supplier Number Equals 752675 ✕" at bounding box center [713, 281] width 1261 height 55
click at [315, 282] on div "✕" at bounding box center [319, 281] width 17 height 17
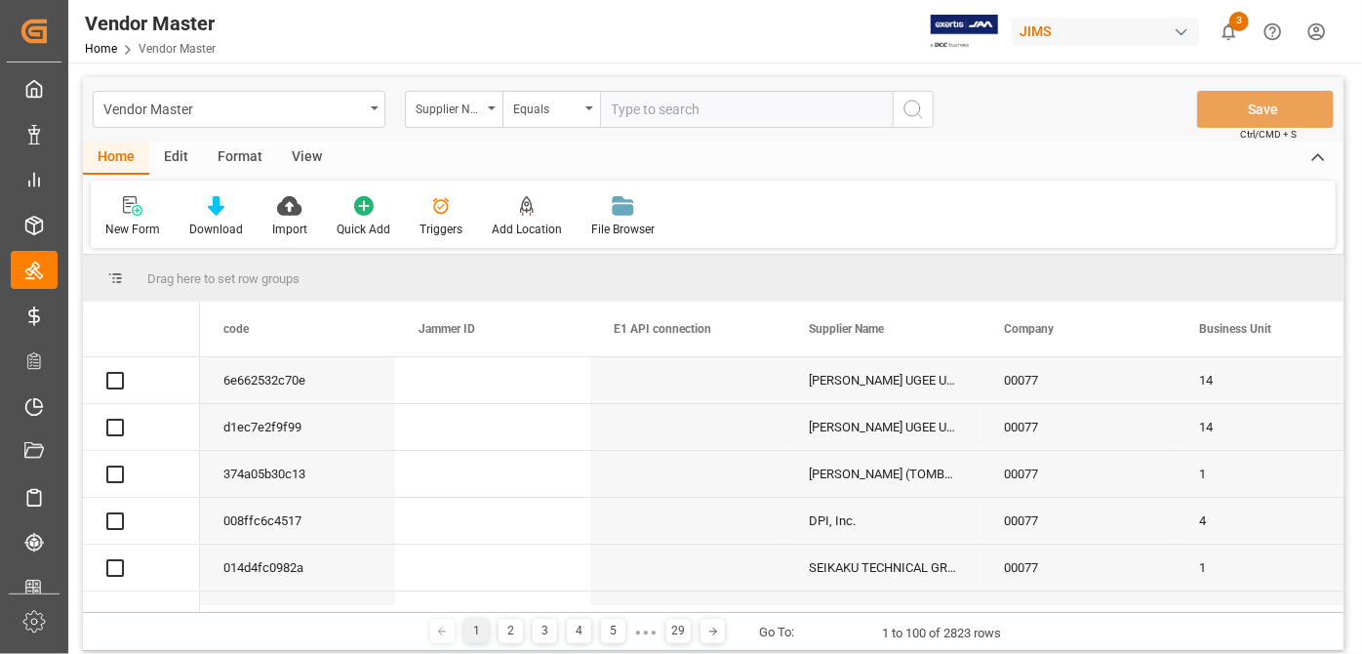
click at [664, 131] on div "Vendor Master Supplier Number Equals Save Ctrl/CMD + S" at bounding box center [713, 109] width 1261 height 64
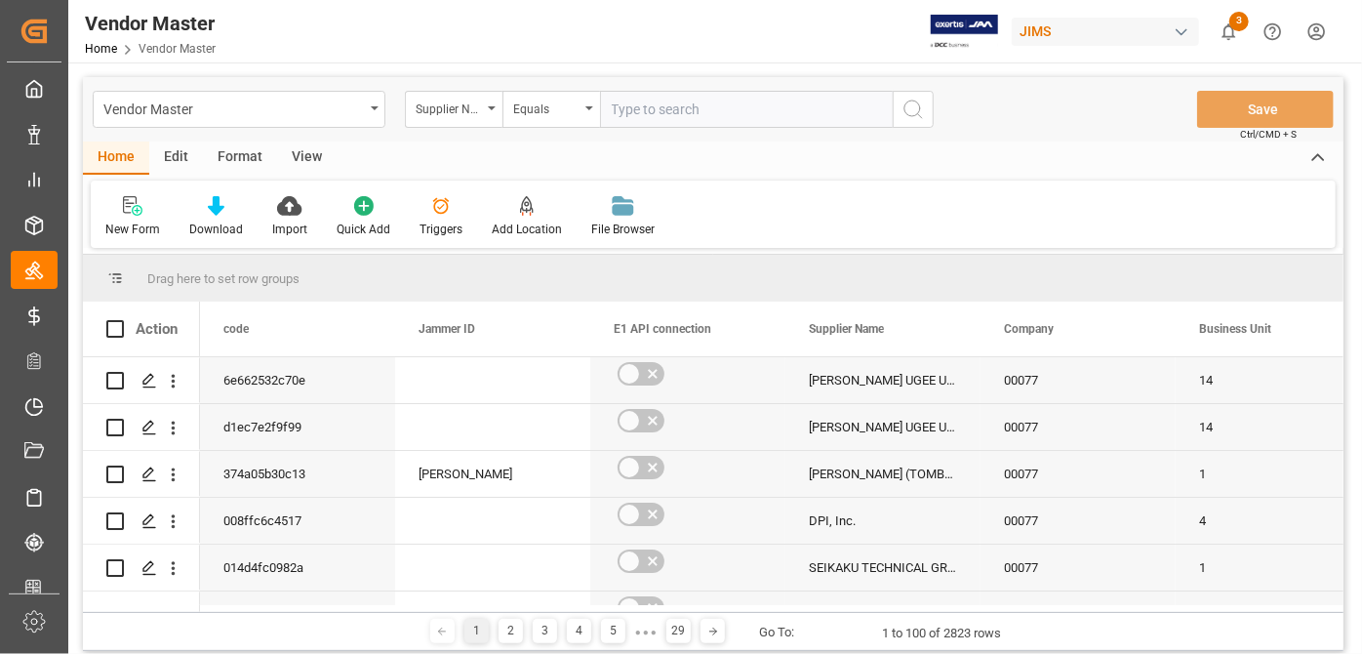
click at [676, 111] on input "text" at bounding box center [746, 109] width 293 height 37
paste input "752595"
type input "752595"
click at [923, 117] on icon "search button" at bounding box center [912, 109] width 23 height 23
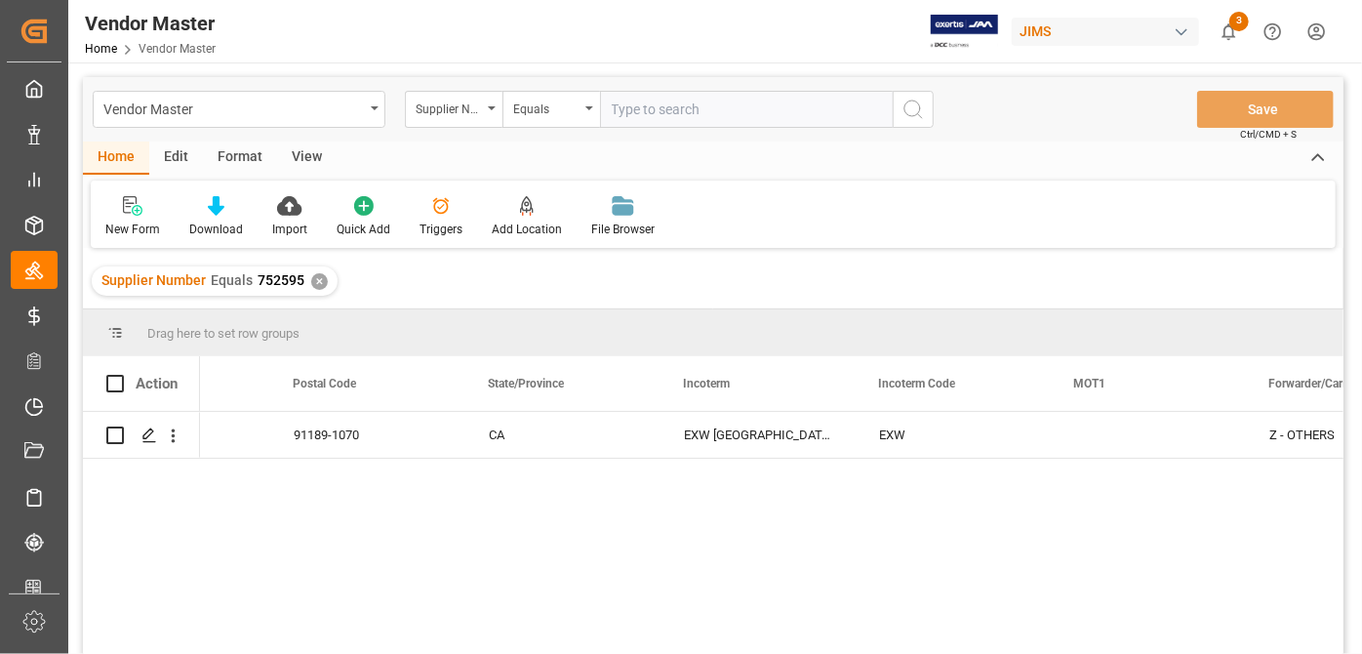
click at [684, 117] on input "text" at bounding box center [746, 109] width 293 height 37
paste input "132430"
type input "132430"
click at [312, 282] on div "✕" at bounding box center [319, 281] width 17 height 17
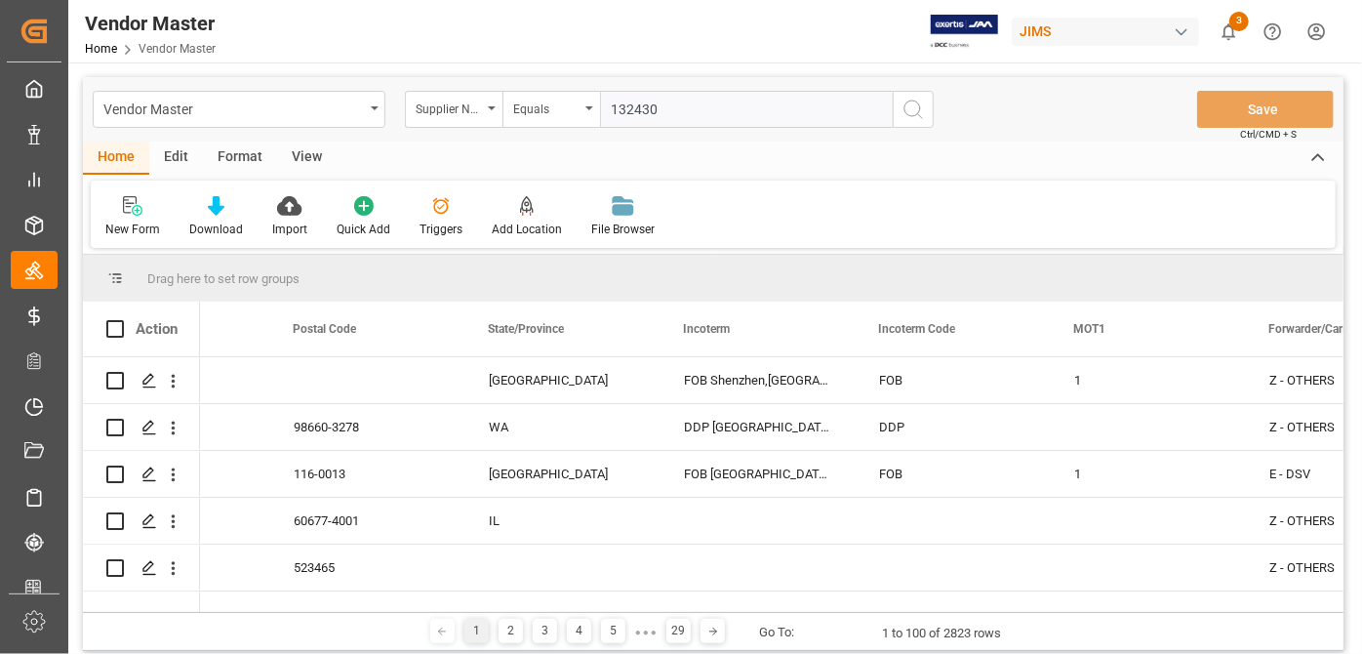
click at [919, 122] on button "search button" at bounding box center [913, 109] width 41 height 37
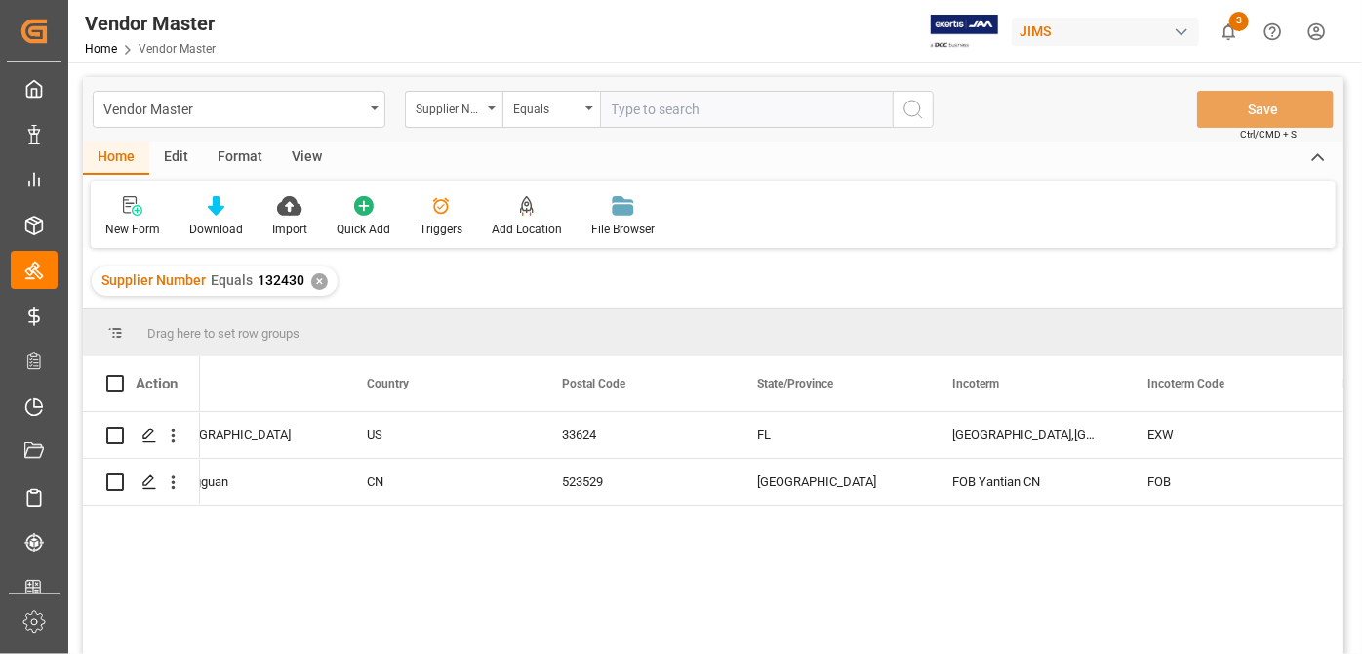
click at [678, 102] on input "text" at bounding box center [746, 109] width 293 height 37
paste input "1244"
type input "1244"
click at [321, 282] on div "✕" at bounding box center [319, 281] width 17 height 17
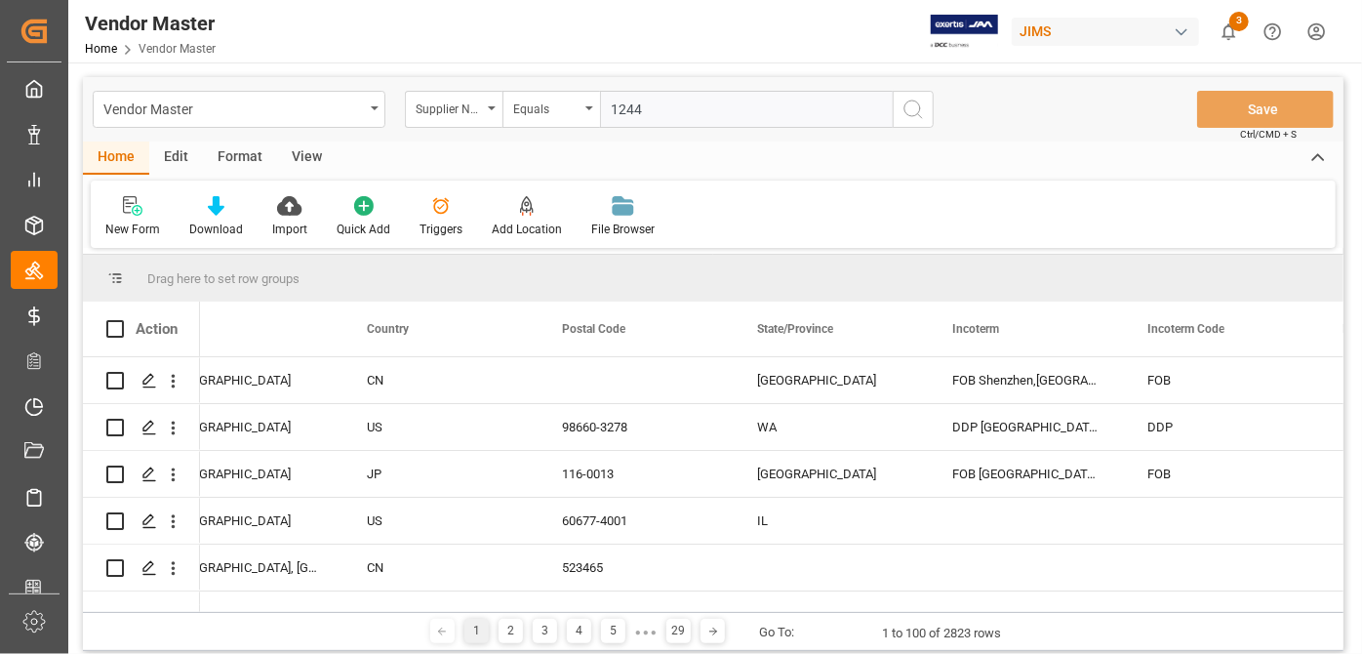
click at [919, 109] on circle "search button" at bounding box center [912, 108] width 16 height 16
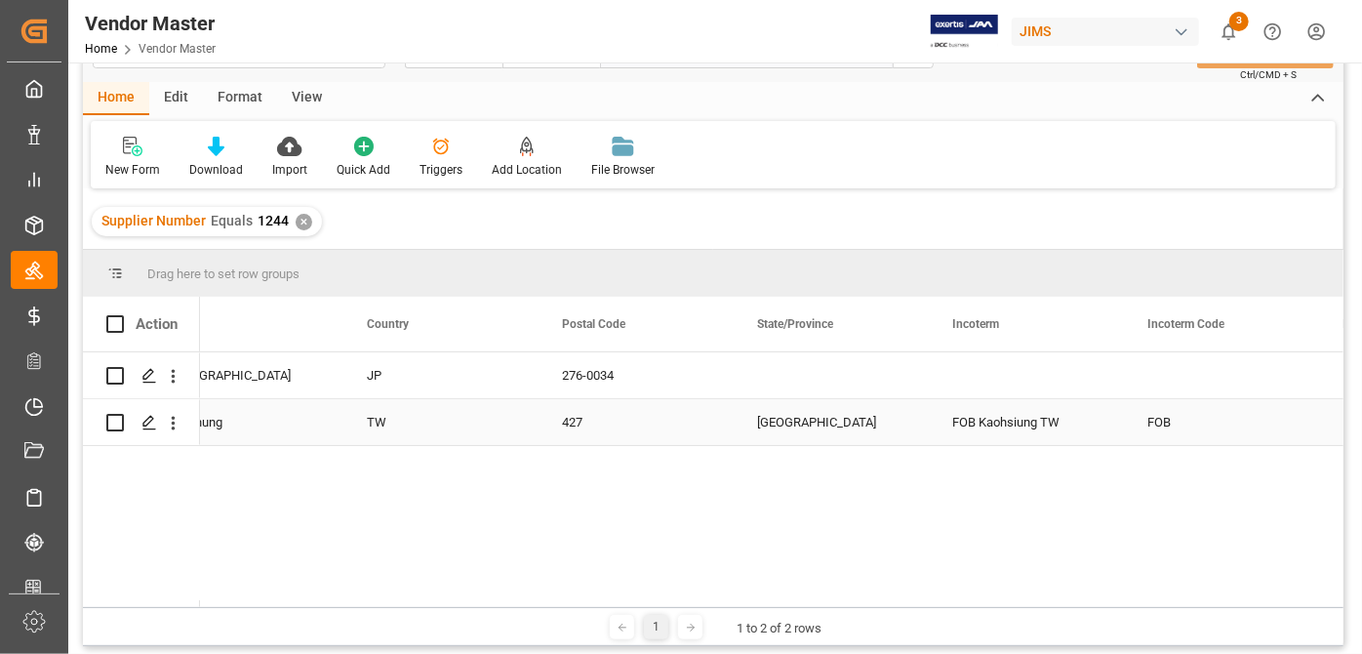
scroll to position [88, 0]
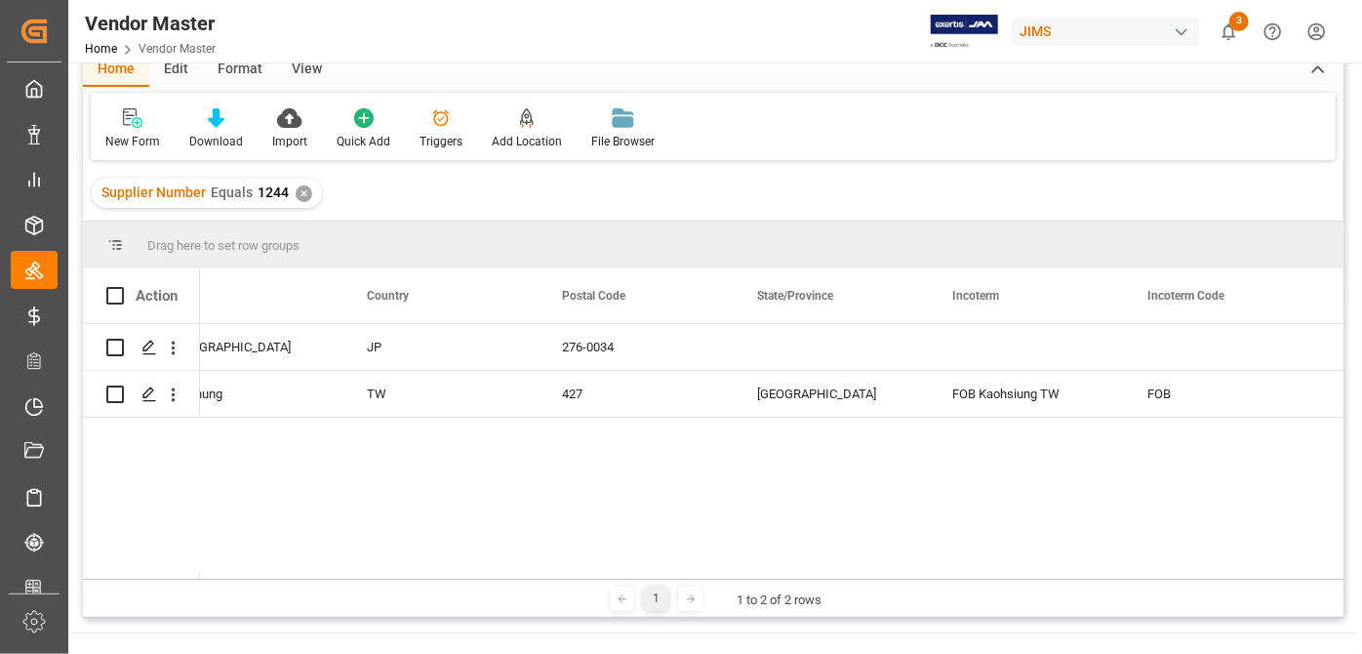
drag, startPoint x: 658, startPoint y: 573, endPoint x: 700, endPoint y: 580, distance: 43.6
click at [700, 581] on div "Drag here to set row groups Drag here to set column labels Action Port of Origi…" at bounding box center [713, 419] width 1261 height 396
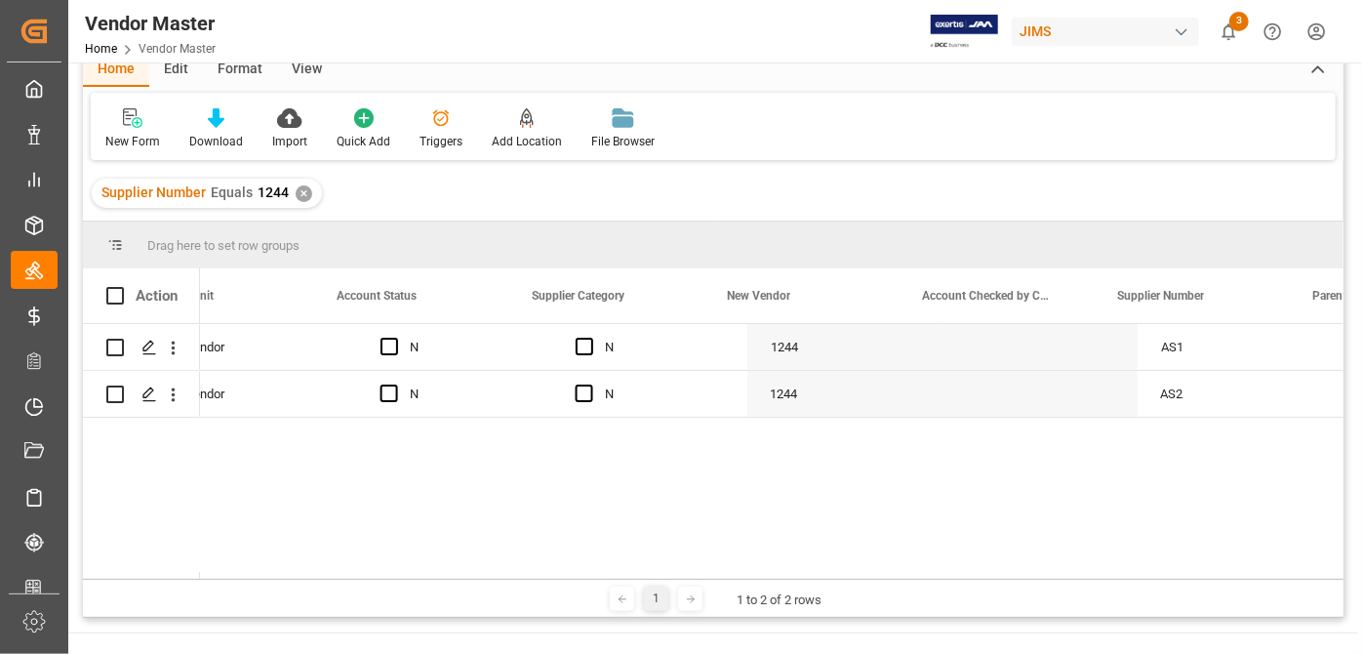
scroll to position [0, 862]
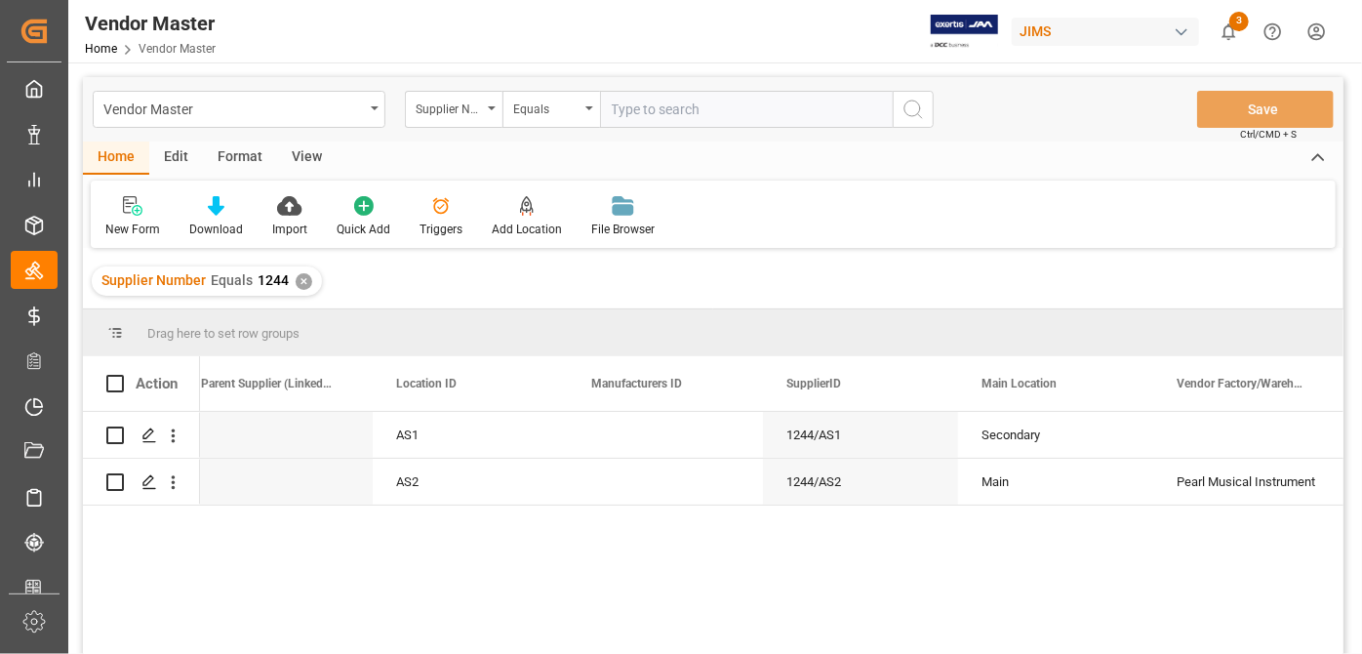
click at [707, 131] on div "Vendor Master Supplier Number Equals Save Ctrl/CMD + S" at bounding box center [713, 109] width 1261 height 64
click at [704, 115] on input "text" at bounding box center [746, 109] width 293 height 37
paste input "258713"
type input "258713"
click at [301, 276] on div "✕" at bounding box center [304, 281] width 17 height 17
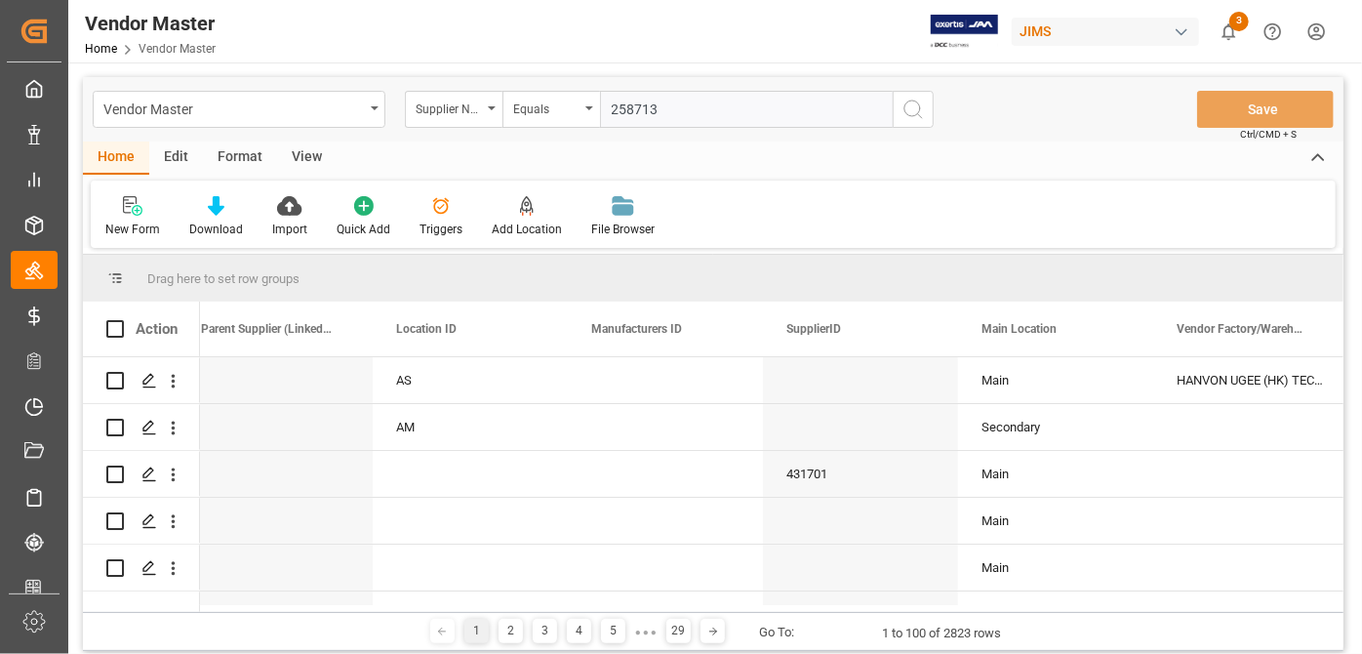
click at [923, 109] on icon "search button" at bounding box center [912, 109] width 23 height 23
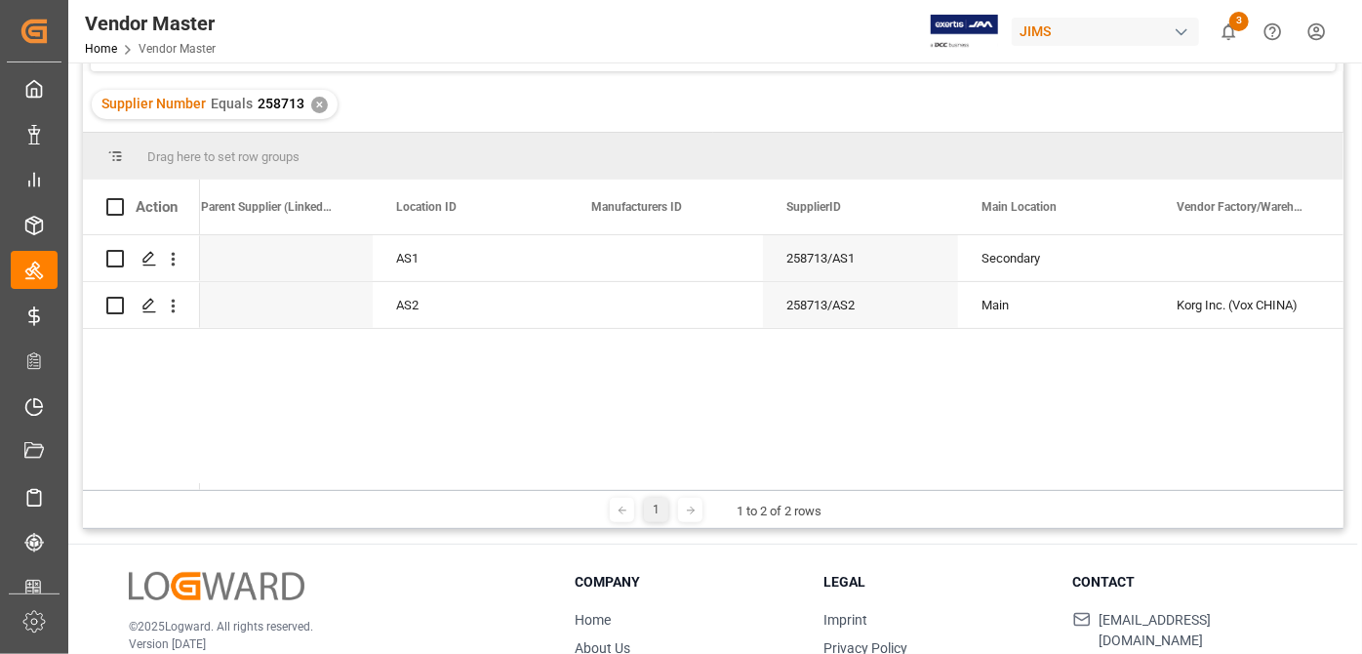
drag, startPoint x: 490, startPoint y: 482, endPoint x: 342, endPoint y: 498, distance: 148.1
click at [342, 498] on div "Drag here to set row groups Drag here to set column labels Action Supplier Numb…" at bounding box center [713, 331] width 1261 height 396
drag, startPoint x: 445, startPoint y: 482, endPoint x: 410, endPoint y: 481, distance: 35.1
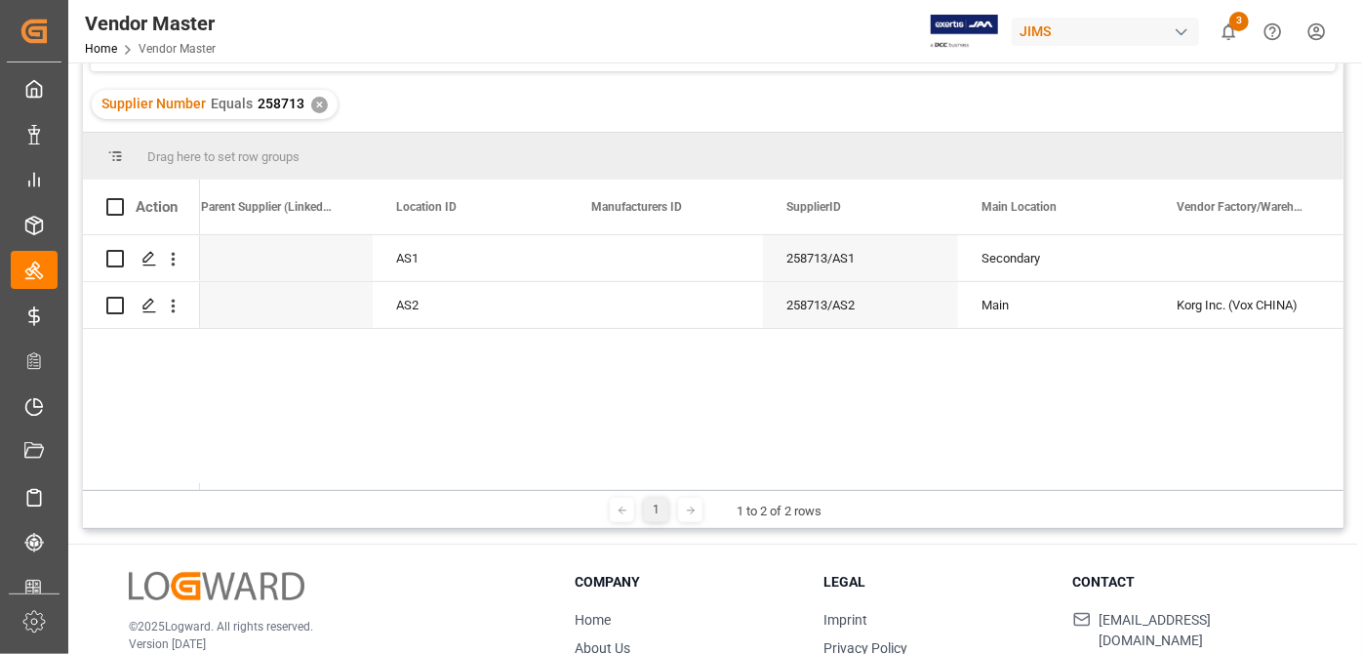
click at [369, 478] on div "Action Supplier Number Parent Supplier (Linked to SKU) Location ID AS1" at bounding box center [713, 335] width 1261 height 310
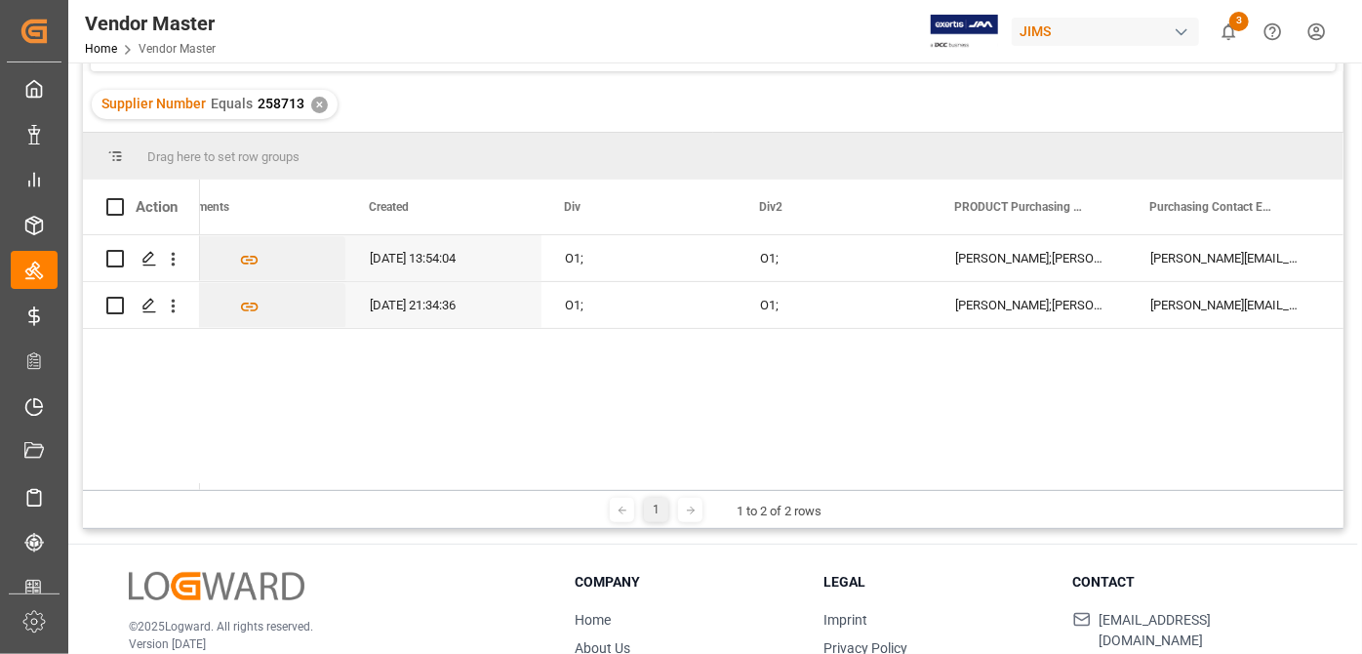
drag, startPoint x: 1241, startPoint y: 489, endPoint x: 1228, endPoint y: 489, distance: 12.7
click at [1240, 490] on div "1 1 to 2 of 2 rows" at bounding box center [713, 509] width 1261 height 39
drag, startPoint x: 1228, startPoint y: 489, endPoint x: 1153, endPoint y: 489, distance: 75.1
click at [1153, 490] on div "1 1 to 2 of 2 rows" at bounding box center [713, 509] width 1261 height 39
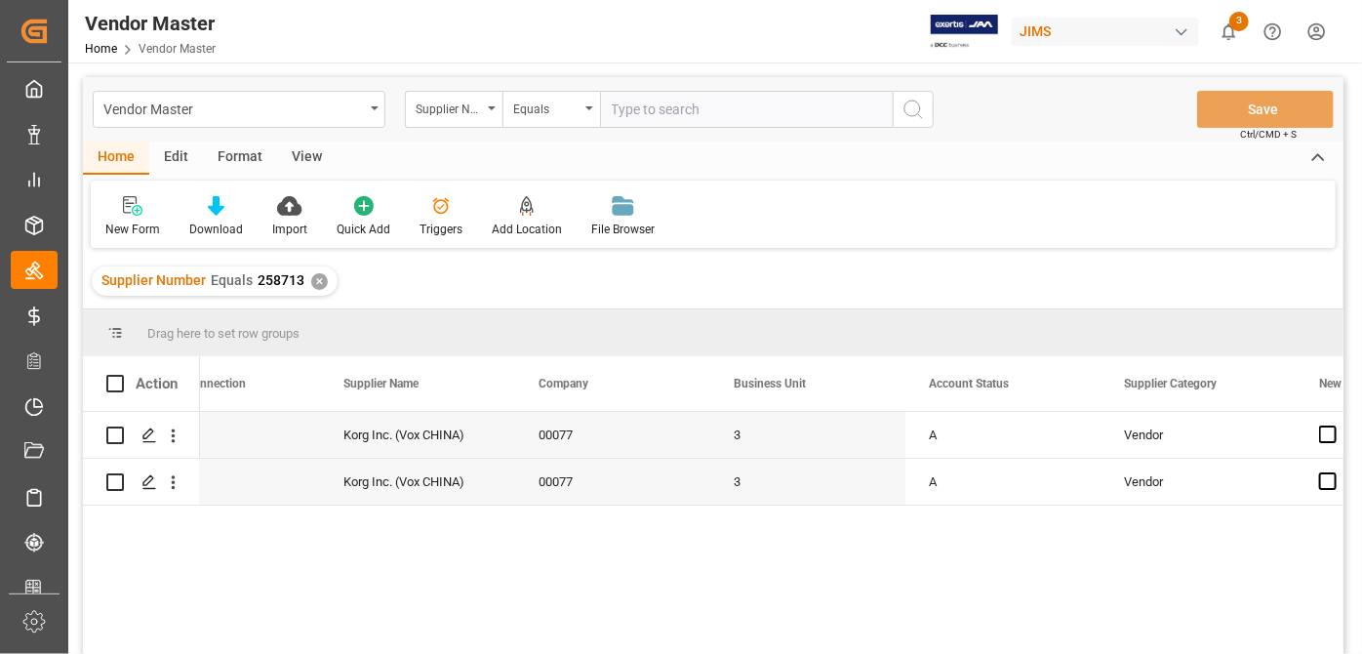
click at [731, 115] on input "text" at bounding box center [746, 109] width 293 height 37
paste input "1280"
type input "1280"
click at [314, 279] on div "✕" at bounding box center [319, 281] width 17 height 17
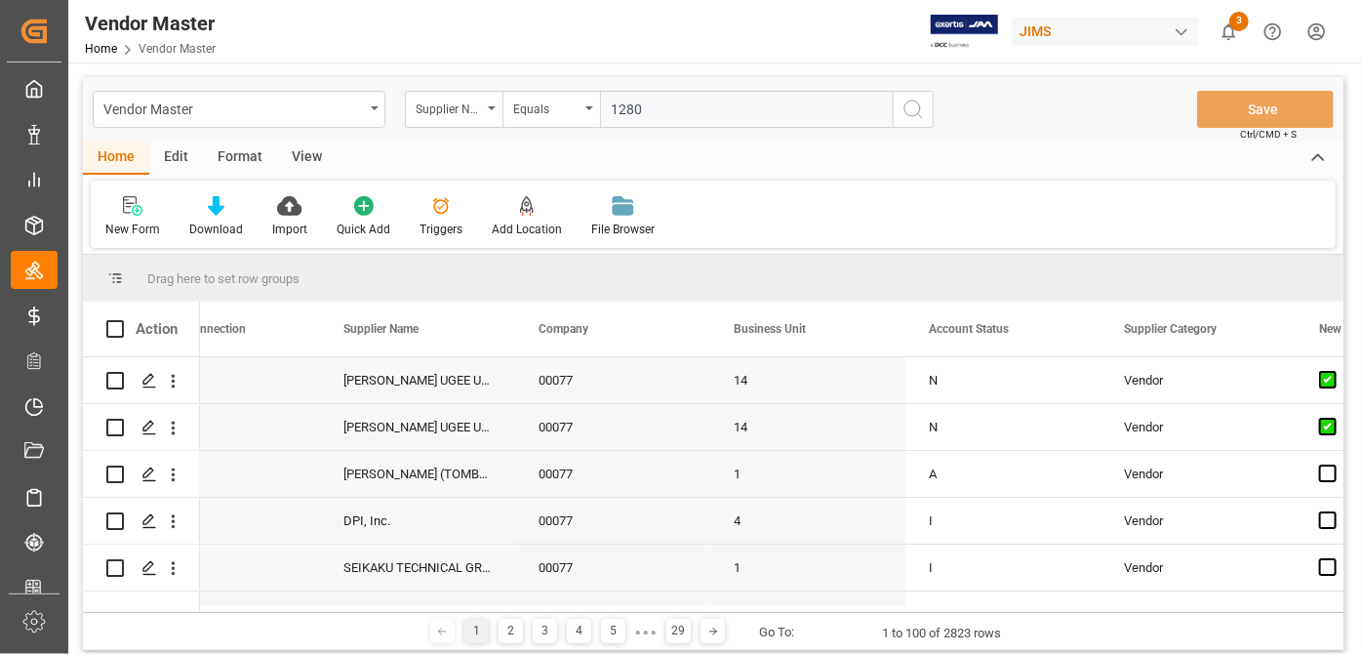
click at [928, 111] on button "search button" at bounding box center [913, 109] width 41 height 37
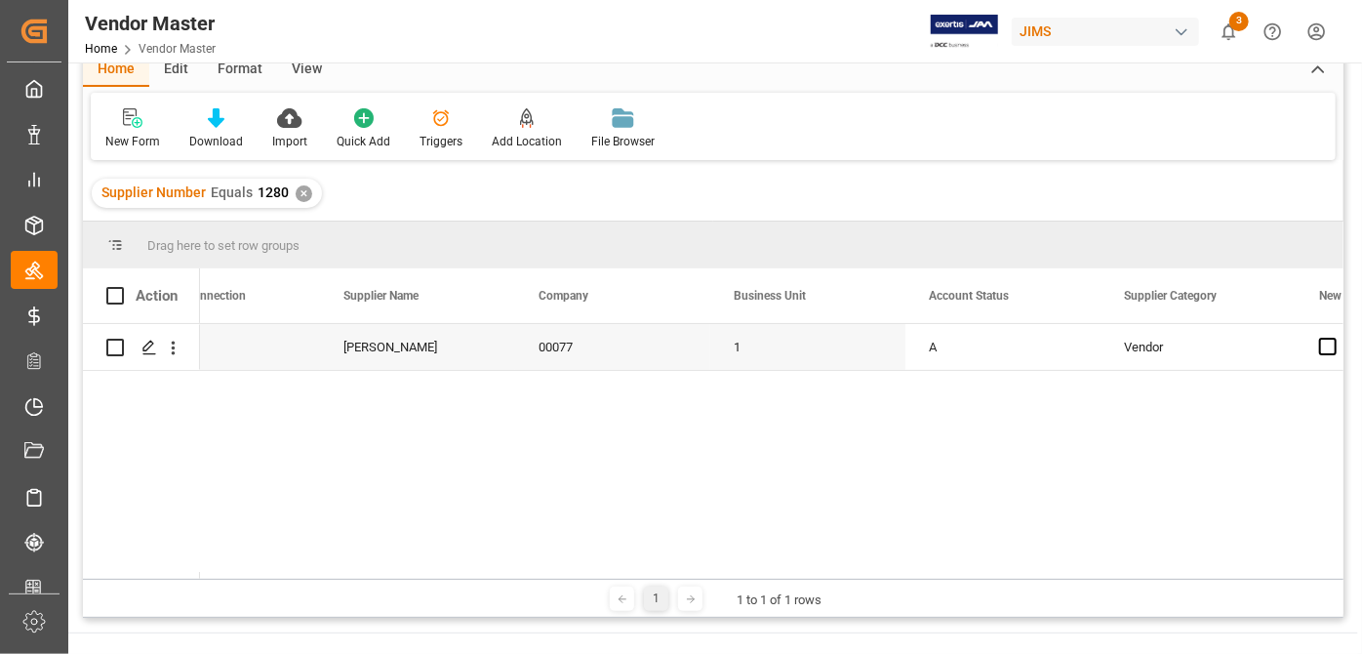
drag, startPoint x: 380, startPoint y: 562, endPoint x: 377, endPoint y: 525, distance: 37.2
click at [380, 562] on div "[PERSON_NAME] [PERSON_NAME] 00077 1 A Vendor N N" at bounding box center [771, 451] width 1143 height 255
drag, startPoint x: 326, startPoint y: 571, endPoint x: 365, endPoint y: 580, distance: 40.0
click at [365, 580] on div "Drag here to set row groups Drag here to set column labels Action Jammer ID E1 …" at bounding box center [713, 419] width 1261 height 396
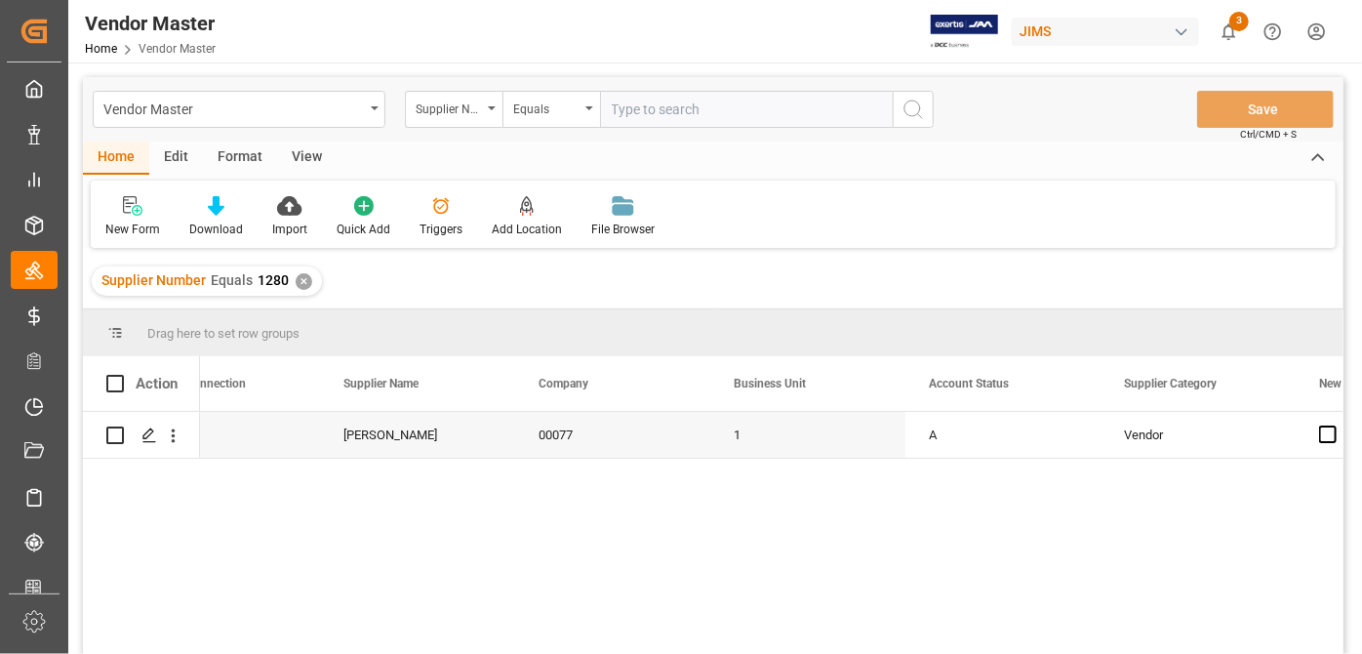
click at [692, 123] on input "text" at bounding box center [746, 109] width 293 height 37
paste input "131479"
type input "131479"
click at [299, 284] on div "✕" at bounding box center [304, 281] width 17 height 17
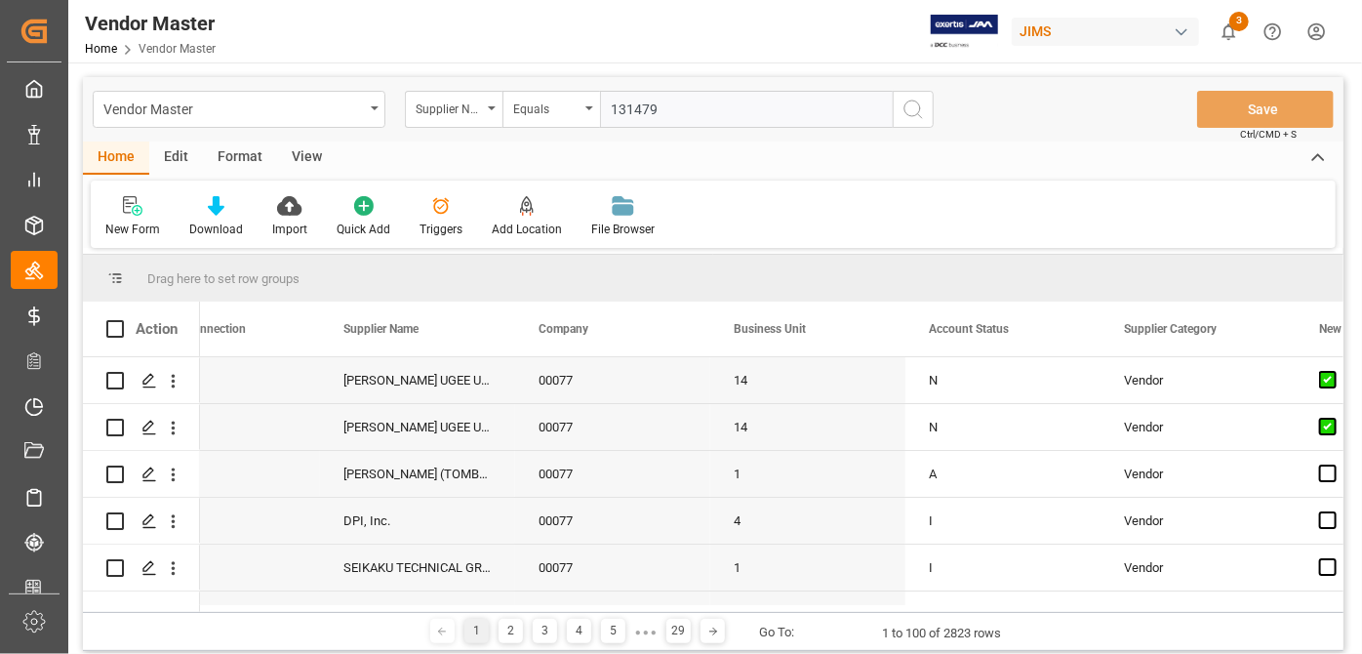
click at [918, 113] on icon "search button" at bounding box center [912, 109] width 23 height 23
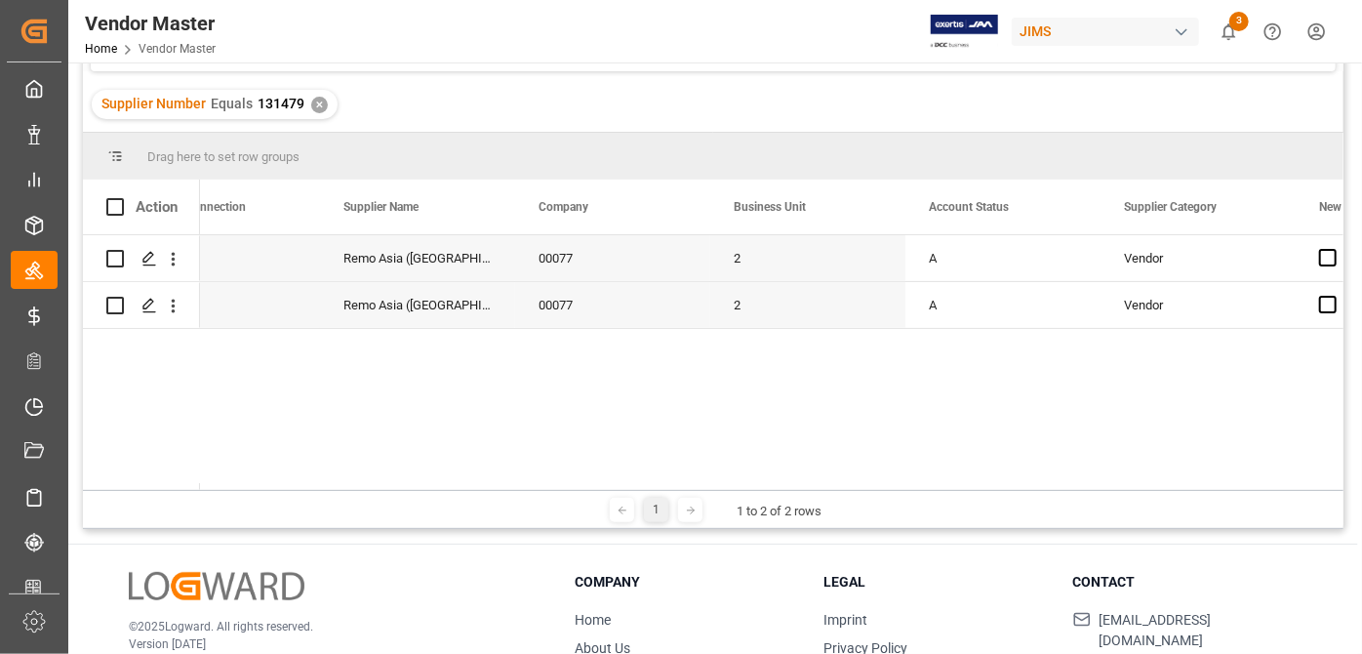
click at [326, 472] on div "[PERSON_NAME]. [PERSON_NAME] ([GEOGRAPHIC_DATA]) 00077 2 A Vendor N N [PERSON_N…" at bounding box center [771, 362] width 1143 height 255
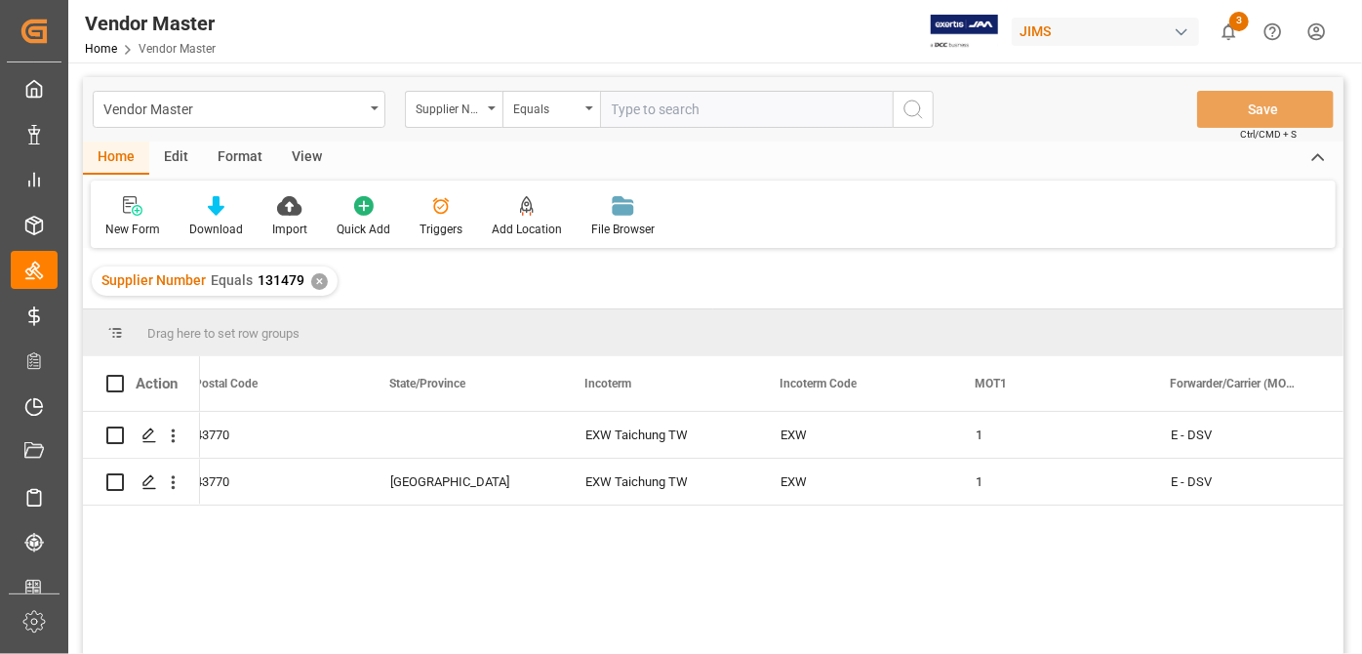
click at [787, 120] on input "text" at bounding box center [746, 109] width 293 height 37
paste input "166145"
type input "166145"
click at [314, 276] on div "✕" at bounding box center [319, 281] width 17 height 17
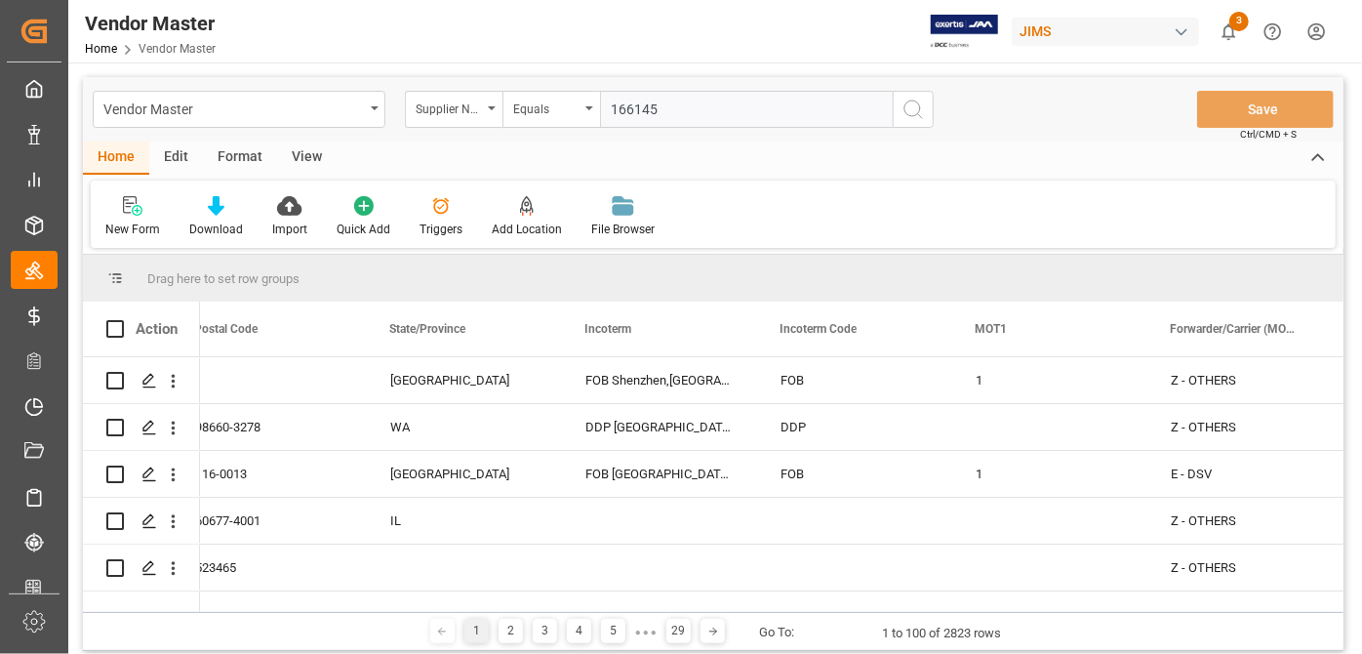
click at [924, 111] on icon "search button" at bounding box center [912, 109] width 23 height 23
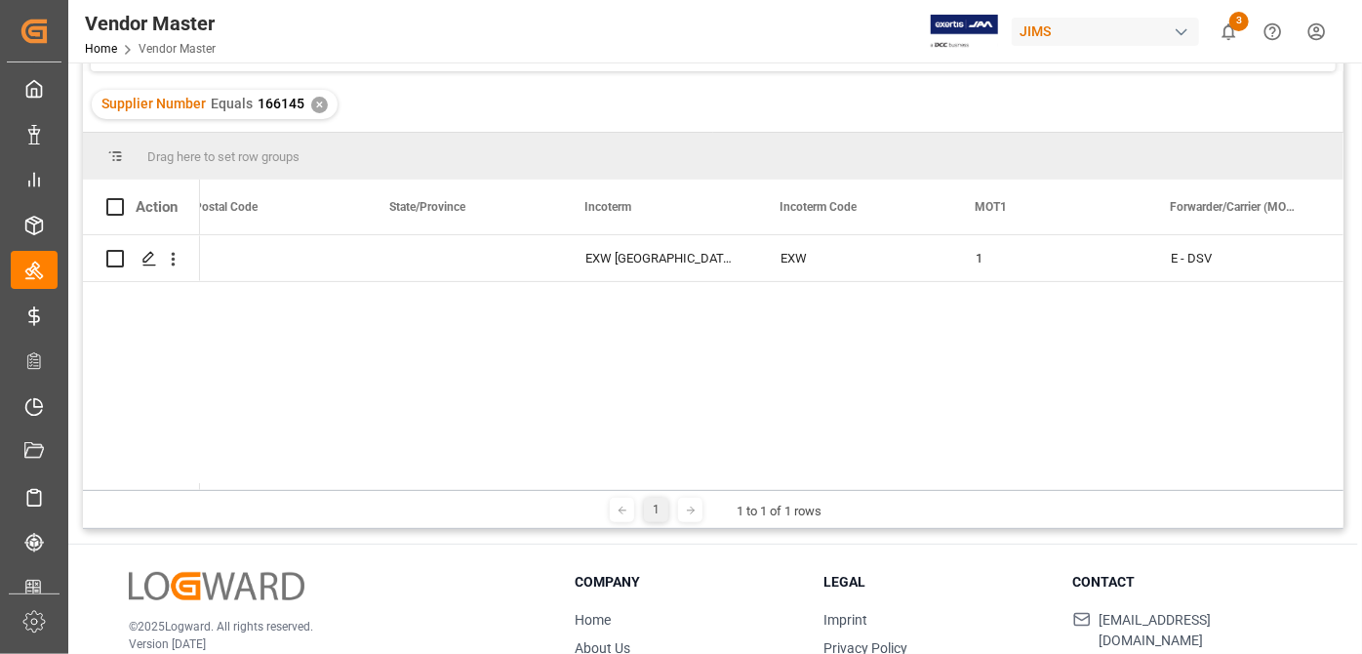
click at [688, 491] on div "1 1 to 1 of 1 rows" at bounding box center [713, 509] width 1261 height 39
drag, startPoint x: 688, startPoint y: 491, endPoint x: 684, endPoint y: 479, distance: 12.3
click at [684, 479] on div "Drag here to set row groups Drag here to set column labels Action Country Posta…" at bounding box center [713, 331] width 1261 height 396
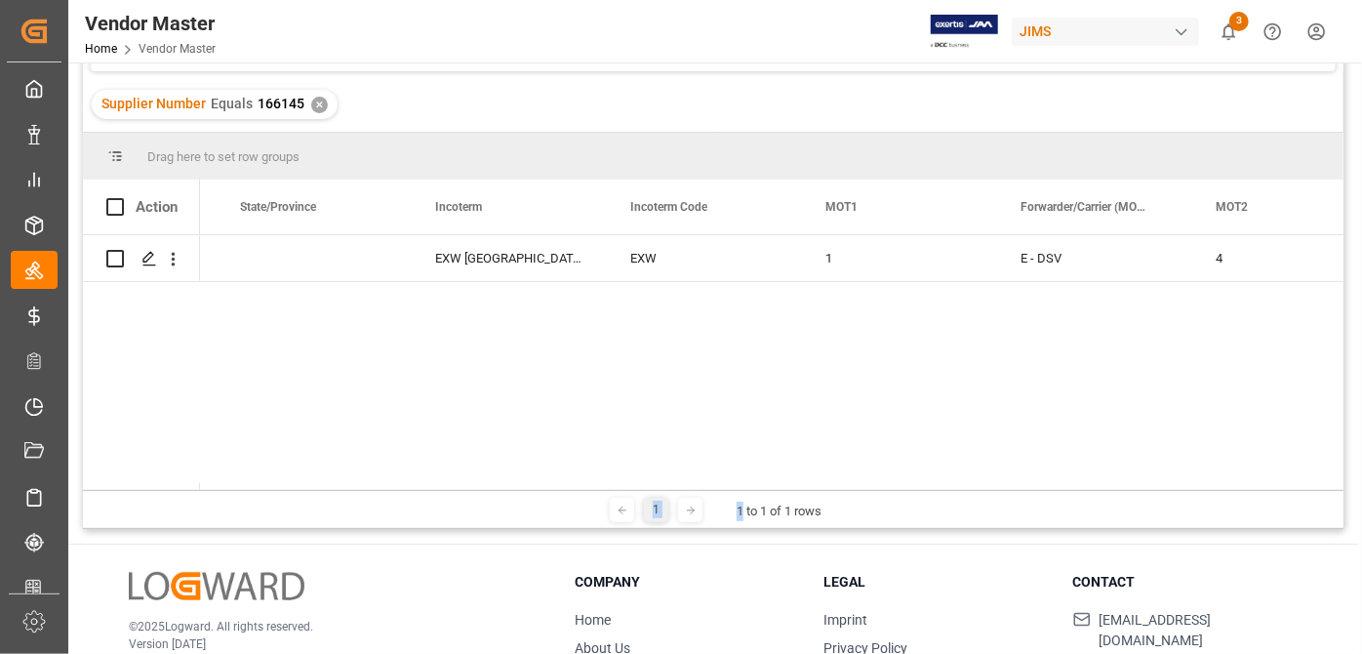
click at [957, 459] on div "DE EXW [GEOGRAPHIC_DATA]-Aue [GEOGRAPHIC_DATA] DE EXW 1 E - DSV 4 E - DSV" at bounding box center [771, 362] width 1143 height 255
